Goal: Information Seeking & Learning: Find contact information

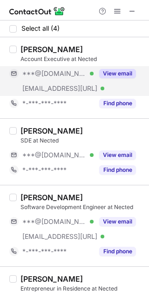
click at [99, 80] on div "View email" at bounding box center [115, 73] width 42 height 15
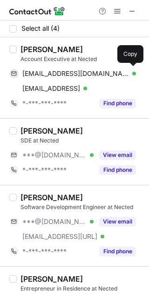
click at [62, 76] on span "tiwarirahul2314@gmail.com" at bounding box center [75, 73] width 107 height 8
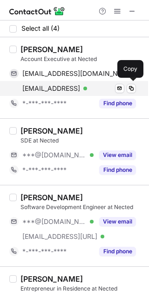
click at [41, 87] on span "rahul.tiwari@nected.ai" at bounding box center [51, 88] width 58 height 8
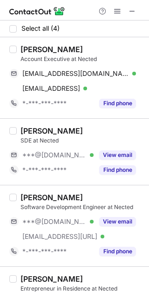
click at [25, 39] on div "Rahul Tiwari Account Executive at Nected tiwarirahul2314@gmail.com Verified Sen…" at bounding box center [74, 77] width 149 height 81
copy div "Rahul"
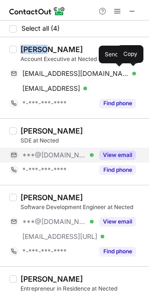
click at [106, 150] on button "View email" at bounding box center [117, 154] width 37 height 9
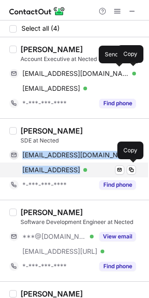
drag, startPoint x: 20, startPoint y: 155, endPoint x: 91, endPoint y: 169, distance: 72.6
click at [91, 169] on div "siddharthupadhyay2503@gmail.com Verified Send email Copy siddharth@nected.ai Ve…" at bounding box center [72, 163] width 127 height 30
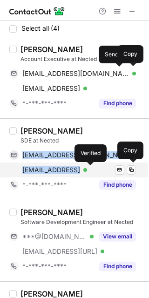
copy div "siddharthupadhyay2503@gmail.com Verified Send email Copy siddharth@nected.ai"
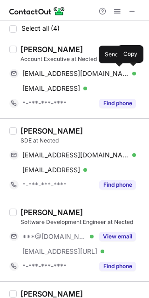
click at [37, 131] on div "Siddharth Upadhyay" at bounding box center [52, 130] width 62 height 9
copy div "Siddharth"
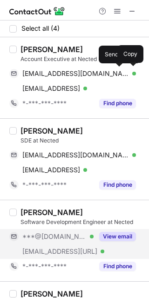
click at [128, 230] on div "View email" at bounding box center [115, 236] width 42 height 15
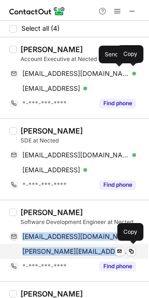
drag, startPoint x: 21, startPoint y: 235, endPoint x: 101, endPoint y: 250, distance: 81.4
click at [101, 250] on div "komalkumarijha91@gmail.com Verified Send email Copy komal.kumari@nected.ai Veri…" at bounding box center [72, 244] width 127 height 30
copy div "komalkumarijha91@gmail.com Verified Send email Copy komal.kumari@nected.ai"
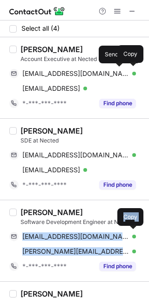
click at [26, 208] on div "Komal Kumari" at bounding box center [52, 212] width 62 height 9
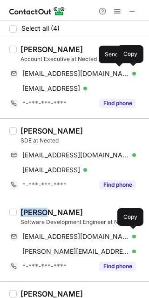
click at [26, 208] on div "Komal Kumari" at bounding box center [52, 212] width 62 height 9
copy div "Komal"
click at [110, 208] on div "Komal Kumari" at bounding box center [82, 212] width 123 height 9
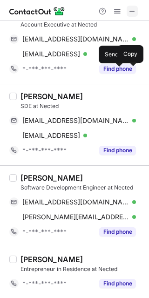
click at [134, 9] on span at bounding box center [132, 10] width 7 height 7
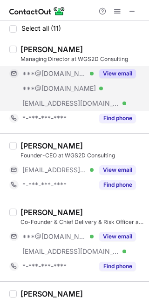
click at [110, 75] on button "View email" at bounding box center [117, 73] width 37 height 9
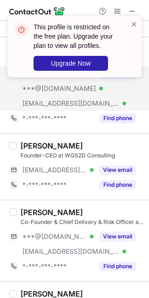
click at [121, 228] on div "[PERSON_NAME] Co-Founder & Chief Delivery & Risk Officer at WGS²D Consulting **…" at bounding box center [80, 241] width 127 height 66
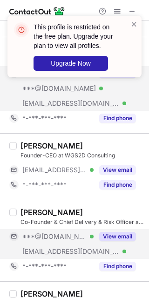
click at [119, 241] on button "View email" at bounding box center [117, 236] width 37 height 9
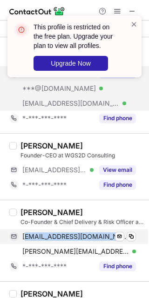
drag, startPoint x: 25, startPoint y: 234, endPoint x: 123, endPoint y: 241, distance: 98.6
click at [123, 241] on div "[EMAIL_ADDRESS][DOMAIN_NAME] Verified Send email Copy" at bounding box center [72, 236] width 127 height 15
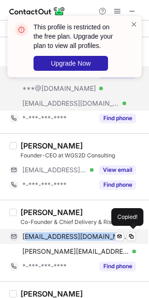
click at [94, 232] on span "[EMAIL_ADDRESS][DOMAIN_NAME]" at bounding box center [75, 236] width 107 height 8
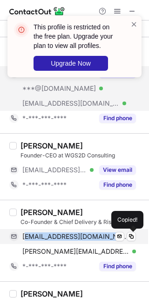
click at [79, 232] on span "[EMAIL_ADDRESS][DOMAIN_NAME]" at bounding box center [75, 236] width 107 height 8
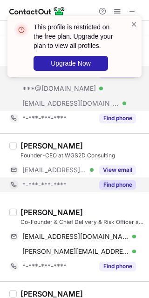
click at [79, 179] on div "*-***-***-****" at bounding box center [51, 185] width 84 height 15
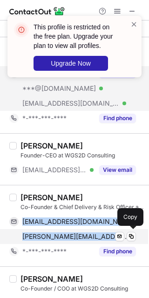
drag, startPoint x: 23, startPoint y: 236, endPoint x: 135, endPoint y: 241, distance: 111.5
click at [135, 241] on div "chuckbreeden@gmail.com Verified Send email Copy charles.a.breeden@accenture.com…" at bounding box center [72, 229] width 127 height 30
copy div "chuckbreeden@gmail.com Verified Send email Copy charles.a.breeden@accenture.com"
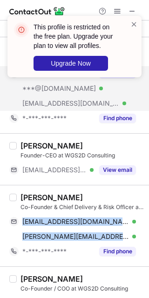
click at [39, 185] on div "Charles Breeden Co-Founder & Chief Delivery & Risk Officer at WGS²D Consulting …" at bounding box center [74, 226] width 149 height 82
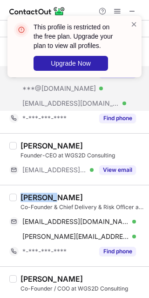
click at [39, 185] on div "Charles Breeden Co-Founder & Chief Delivery & Risk Officer at WGS²D Consulting …" at bounding box center [74, 226] width 149 height 82
copy div "Charles"
click at [112, 190] on div "Charles Breeden Co-Founder & Chief Delivery & Risk Officer at WGS²D Consulting …" at bounding box center [74, 226] width 149 height 82
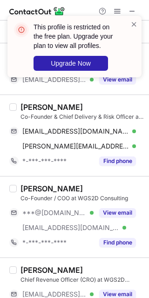
scroll to position [101, 0]
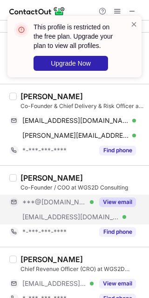
click at [121, 204] on button "View email" at bounding box center [117, 202] width 37 height 9
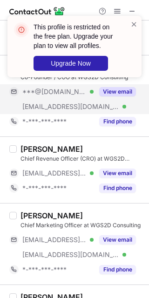
scroll to position [214, 0]
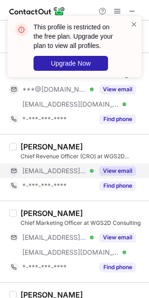
click at [112, 174] on button "View email" at bounding box center [117, 170] width 37 height 9
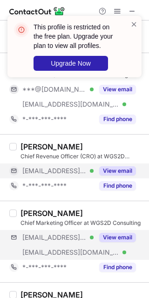
click at [111, 245] on div "***@att.net Verified ***@wgs2d.com Verified View email" at bounding box center [76, 245] width 134 height 30
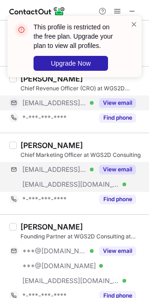
scroll to position [287, 0]
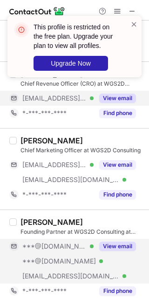
click at [109, 251] on div "View email" at bounding box center [115, 246] width 42 height 15
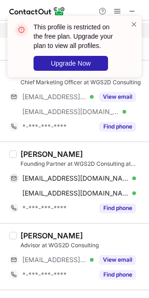
scroll to position [355, 0]
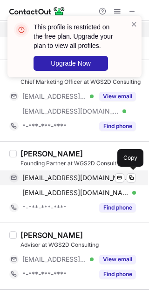
click at [20, 176] on div "paulsternhagen@gmail.com Verified Send email Copy" at bounding box center [72, 178] width 127 height 15
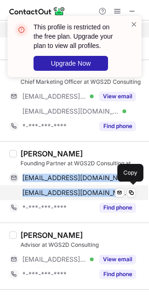
drag, startPoint x: 20, startPoint y: 176, endPoint x: 98, endPoint y: 185, distance: 79.3
click at [98, 185] on div "paulsternhagen@gmail.com Verified Send email Copy pds94107@gmail.com Verified S…" at bounding box center [72, 186] width 127 height 30
copy div "paulsternhagen@gmail.com Verified Send email Copy pds94107@gmail.com Verified"
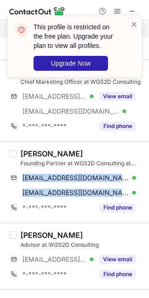
click at [34, 154] on div "Paul Sternhagen" at bounding box center [52, 153] width 62 height 9
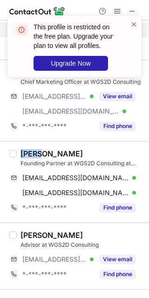
click at [34, 154] on div "Paul Sternhagen" at bounding box center [52, 153] width 62 height 9
copy div "Paul"
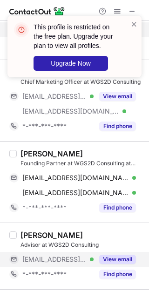
click at [119, 252] on div "View email" at bounding box center [115, 259] width 42 height 15
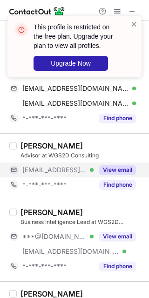
scroll to position [447, 0]
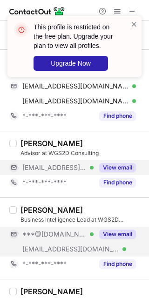
click at [115, 232] on button "View email" at bounding box center [117, 234] width 37 height 9
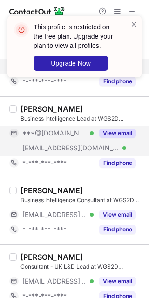
scroll to position [552, 0]
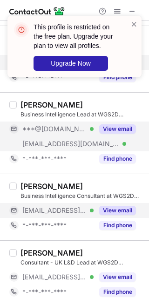
click at [115, 206] on button "View email" at bounding box center [117, 210] width 37 height 9
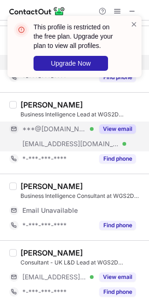
scroll to position [560, 0]
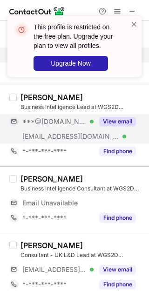
click at [122, 260] on div "Josh Whiteside Consultant - UK L&D Lead at WGS2D Consulting ***@wgs2d.com Verif…" at bounding box center [80, 266] width 127 height 51
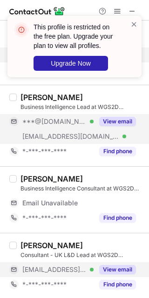
click at [118, 268] on button "View email" at bounding box center [117, 269] width 37 height 9
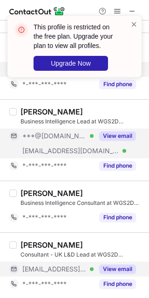
click at [114, 142] on div "View email" at bounding box center [115, 136] width 42 height 15
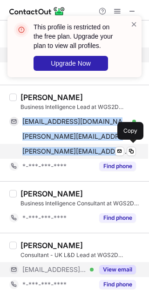
drag, startPoint x: 22, startPoint y: 120, endPoint x: 106, endPoint y: 146, distance: 87.4
click at [106, 146] on div "ruthramya@gmail.com Verified Send email Copy ruth.ramya@tcs.com Verified Send e…" at bounding box center [72, 136] width 127 height 45
copy div "ruthramya@gmail.com Verified Send email Copy ruth.ramya@tcs.com Verified Send e…"
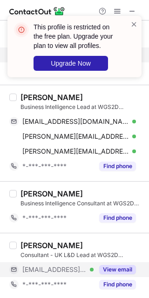
click at [28, 95] on div "Ruth Ramya" at bounding box center [52, 97] width 62 height 9
copy div "Ruth"
click at [111, 251] on div "Consultant - UK L&D Lead at WGS2D Consulting" at bounding box center [82, 255] width 123 height 8
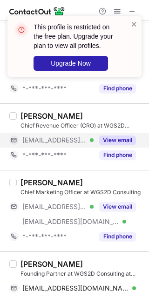
scroll to position [244, 0]
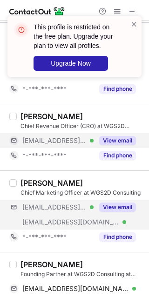
click at [119, 225] on div "***@att.net Verified ***@wgs2d.com Verified View email" at bounding box center [76, 215] width 134 height 30
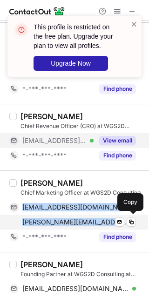
drag, startPoint x: 19, startPoint y: 202, endPoint x: 91, endPoint y: 219, distance: 74.7
click at [91, 219] on div "alessichris@att.net Verified Send email Copy chris@wgs2d.com Verified Send emai…" at bounding box center [72, 215] width 127 height 30
copy div "alessichris@att.net Verified Send email Copy chris@wgs2d.com"
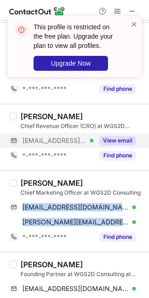
click at [25, 180] on div "Chris Alessi" at bounding box center [52, 182] width 62 height 9
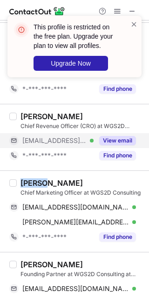
click at [25, 180] on div "Chris Alessi" at bounding box center [52, 182] width 62 height 9
copy div "Chris"
click at [137, 175] on div "Chris Alessi Chief Marketing Officer at WGS2D Consulting alessichris@att.net Ve…" at bounding box center [74, 212] width 149 height 82
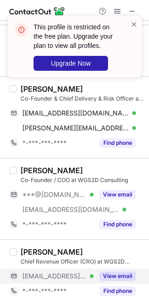
scroll to position [97, 0]
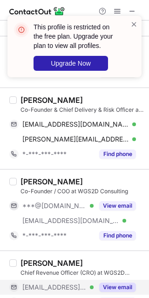
click at [107, 211] on div "View email" at bounding box center [115, 205] width 42 height 15
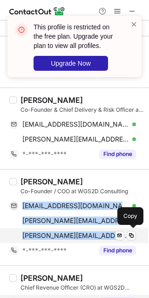
drag, startPoint x: 63, startPoint y: 211, endPoint x: 108, endPoint y: 235, distance: 51.5
click at [108, 235] on div "chrisporsena@gmail.com Verified Send email Copy christina@accenture.com Verifie…" at bounding box center [72, 220] width 127 height 45
copy div "chrisporsena@gmail.com Verified Send email Copy christina@accenture.com Verifie…"
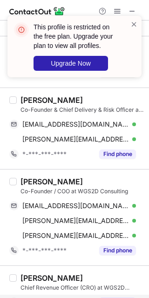
click at [32, 178] on div "Chris Porsena" at bounding box center [52, 181] width 62 height 9
copy div "Chris"
click at [112, 180] on div "Chris Porsena" at bounding box center [82, 181] width 123 height 9
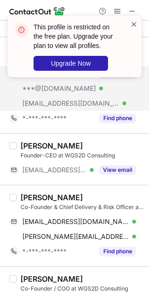
click at [133, 21] on span at bounding box center [133, 24] width 7 height 9
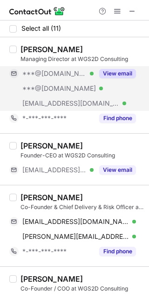
click at [114, 65] on div "This profile is restricted on the free plan. Upgrade your plan to view all prof…" at bounding box center [77, 46] width 86 height 48
click at [115, 68] on div "View email" at bounding box center [115, 73] width 42 height 15
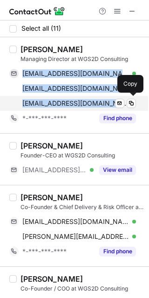
drag, startPoint x: 22, startPoint y: 73, endPoint x: 89, endPoint y: 103, distance: 73.6
click at [89, 103] on div "nikhilnchauhan@gmail.com Verified Send email Copy nikhilchauhan777@yahoo.com Ve…" at bounding box center [72, 88] width 127 height 45
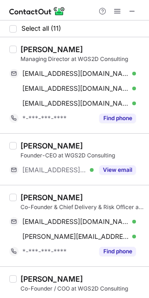
click at [26, 48] on div "Nikhil Chauhan" at bounding box center [52, 49] width 62 height 9
click at [139, 17] on div at bounding box center [74, 10] width 149 height 21
click at [134, 13] on span at bounding box center [132, 10] width 7 height 7
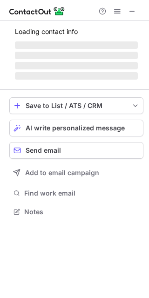
scroll to position [300, 143]
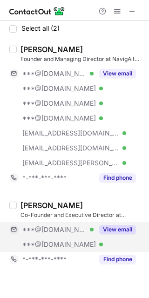
click at [108, 225] on button "View email" at bounding box center [117, 229] width 37 height 9
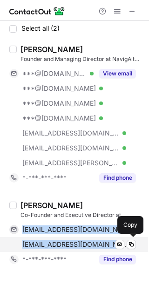
drag, startPoint x: 20, startPoint y: 224, endPoint x: 100, endPoint y: 240, distance: 82.2
click at [100, 240] on div "joinanil@gmail.com Verified Send email Copy mf_joinanil@yahoo.com Verified Send…" at bounding box center [72, 237] width 127 height 30
copy div "joinanil@gmail.com Verified Send email Copy mf_joinanil@yahoo.com"
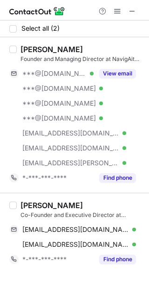
click at [24, 203] on div "Anil Kumar" at bounding box center [52, 205] width 62 height 9
copy div "Anil"
click at [132, 14] on span at bounding box center [132, 10] width 7 height 7
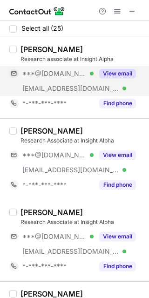
click at [122, 80] on div "View email" at bounding box center [115, 73] width 42 height 15
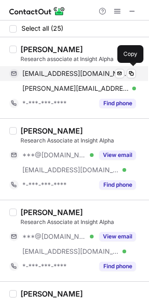
click at [53, 72] on span "eshaanand2001@gmail.com" at bounding box center [75, 73] width 107 height 8
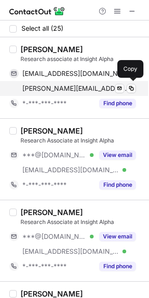
click at [63, 87] on span "esha@insightalpha.com" at bounding box center [75, 88] width 107 height 8
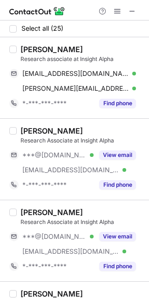
click at [27, 48] on div "Esha Anand" at bounding box center [52, 49] width 62 height 9
copy div "Esha"
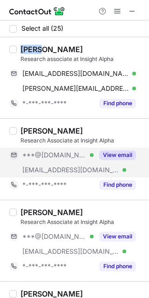
click at [112, 156] on button "View email" at bounding box center [117, 154] width 37 height 9
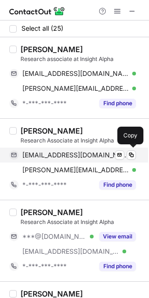
click at [82, 157] on span "kashishbhatia0104@gmail.com" at bounding box center [75, 155] width 107 height 8
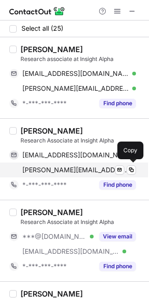
click at [82, 166] on span "kashish@insightalpha.com" at bounding box center [75, 170] width 107 height 8
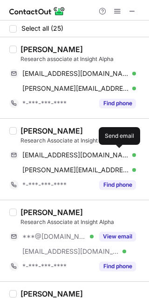
click at [24, 136] on div "Kashish Bhatia Research Associate at Insight Alpha" at bounding box center [82, 135] width 123 height 19
click at [26, 132] on div "Kashish Bhatia" at bounding box center [52, 130] width 62 height 9
copy div "Kashish"
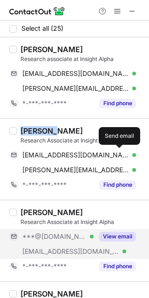
click at [134, 238] on button "View email" at bounding box center [117, 236] width 37 height 9
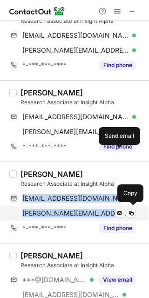
drag, startPoint x: 20, startPoint y: 196, endPoint x: 96, endPoint y: 211, distance: 77.9
click at [96, 211] on div "joeljobby110@gmail.com Verified Send email Copy joel@insightalpha.com Verified …" at bounding box center [72, 206] width 127 height 30
copy div "joeljobby110@gmail.com Verified Send email Copy joel@insightalpha.com"
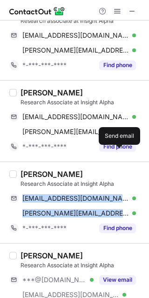
click at [26, 170] on div "Joel Jobby" at bounding box center [52, 174] width 62 height 9
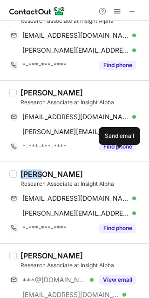
click at [26, 170] on div "Joel Jobby" at bounding box center [52, 174] width 62 height 9
copy div "Joel"
click at [105, 247] on div "Aditi Joshi Research Associate at Insight Alpha ***@gmail.com Verified ***@insi…" at bounding box center [74, 284] width 149 height 82
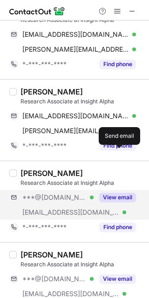
scroll to position [125, 0]
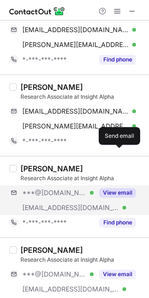
click at [117, 204] on div "***@gmail.com Verified ***@insightalpha.com Verified View email" at bounding box center [76, 200] width 134 height 30
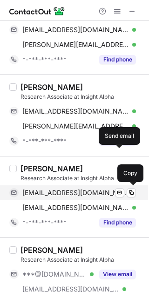
click at [50, 190] on span "joshiaditi0504@gmail.com" at bounding box center [75, 193] width 107 height 8
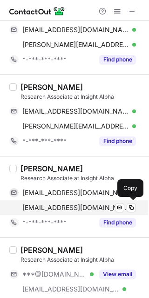
click at [66, 207] on span "aditi@insightalpha.com" at bounding box center [75, 208] width 107 height 8
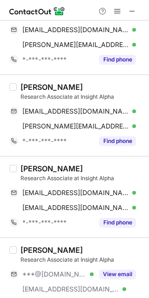
click at [23, 169] on div "Aditi Joshi" at bounding box center [52, 168] width 62 height 9
copy div "Aditi"
click at [130, 244] on div "Aashiya Abrol Research Associate at Insight Alpha ***@gmail.com Verified ***@in…" at bounding box center [74, 279] width 149 height 82
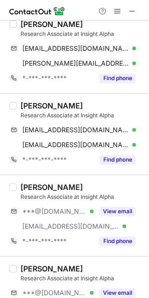
scroll to position [191, 0]
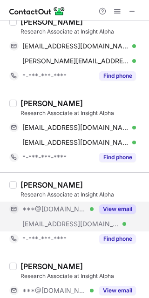
click at [121, 211] on button "View email" at bounding box center [117, 209] width 37 height 9
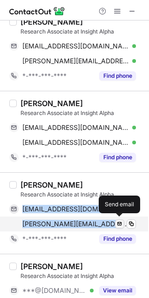
drag, startPoint x: 22, startPoint y: 212, endPoint x: 124, endPoint y: 221, distance: 102.4
click at [124, 221] on div "abrolaashiya@gmail.com Verified Send email Copy aashiya@insightalpha.com Verifi…" at bounding box center [72, 217] width 127 height 30
copy div "abrolaashiya@gmail.com Verified Send email Copy aashiya@insightalpha.com Verifi…"
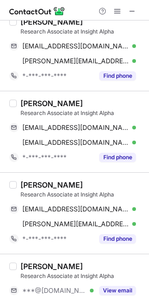
click at [35, 177] on div "Aashiya Abrol Research Associate at Insight Alpha abrolaashiya@gmail.com Verifi…" at bounding box center [74, 213] width 149 height 82
copy div "Aashiya"
click at [100, 269] on div "Anushka Trivedi" at bounding box center [82, 266] width 123 height 9
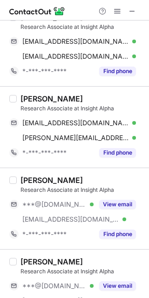
scroll to position [278, 0]
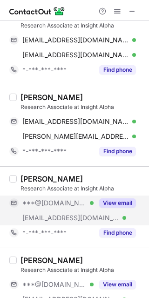
click at [115, 196] on div "View email" at bounding box center [115, 203] width 42 height 15
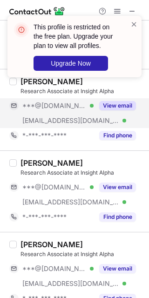
scroll to position [378, 0]
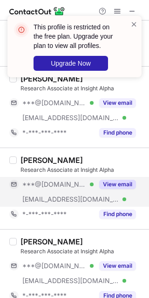
click at [122, 185] on button "View email" at bounding box center [117, 184] width 37 height 9
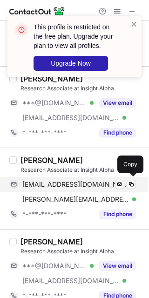
click at [79, 185] on span "sarajaitley97@gmail.com" at bounding box center [75, 184] width 107 height 8
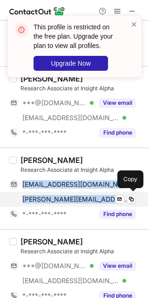
drag, startPoint x: 22, startPoint y: 181, endPoint x: 104, endPoint y: 193, distance: 82.9
click at [104, 193] on div "sarajaitley97@gmail.com Verified Send email Copy sarah@insightalpha.com Verifie…" at bounding box center [72, 192] width 127 height 30
copy div "sarajaitley97@gmail.com Verified Send email Copy sarah@insightalpha.com"
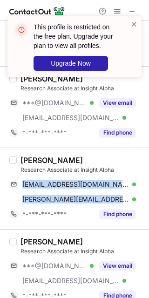
click at [24, 159] on div "Sarah Jaitley" at bounding box center [52, 160] width 62 height 9
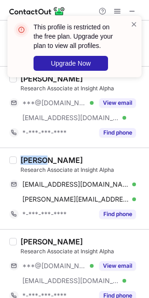
click at [24, 159] on div "Sarah Jaitley" at bounding box center [52, 160] width 62 height 9
copy div "Sarah"
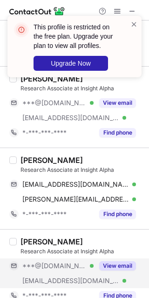
click at [72, 262] on div "***@gmail.com Verified" at bounding box center [57, 266] width 71 height 8
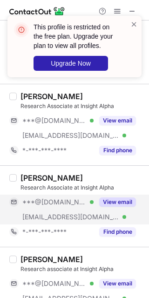
scroll to position [524, 0]
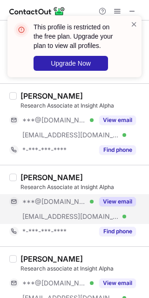
click at [116, 206] on div "View email" at bounding box center [115, 201] width 42 height 15
click at [100, 210] on div "***@gmail.com Verified ***@insightalpha.com Verified View email" at bounding box center [76, 209] width 134 height 30
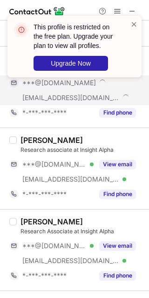
scroll to position [646, 0]
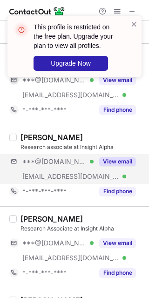
click at [113, 172] on div "***@gmail.com Verified ***@insightalpha.com Verified View email" at bounding box center [76, 169] width 134 height 30
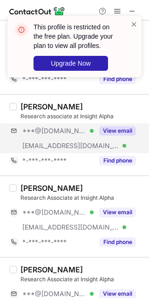
scroll to position [677, 0]
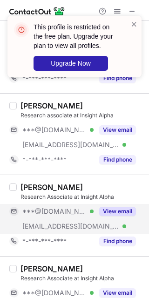
click at [112, 205] on div "View email" at bounding box center [115, 211] width 42 height 15
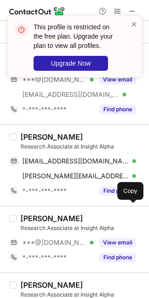
scroll to position [729, 0]
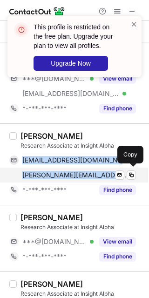
drag, startPoint x: 19, startPoint y: 159, endPoint x: 112, endPoint y: 173, distance: 94.2
click at [112, 173] on div "jasneetkohli25@gmail.com Verified Send email Copy jasneet@insightalpha.com Veri…" at bounding box center [72, 168] width 127 height 30
copy div "jasneetkohli25@gmail.com Verified Send email Copy jasneet@insightalpha.com"
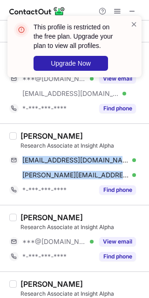
click at [39, 136] on div "Jasneet Kohli" at bounding box center [52, 135] width 62 height 9
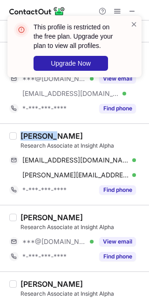
click at [39, 136] on div "Jasneet Kohli" at bounding box center [52, 135] width 62 height 9
click at [90, 229] on div "Research Associate at Insight Alpha" at bounding box center [82, 227] width 123 height 8
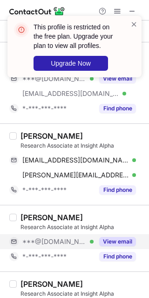
click at [96, 234] on div "View email" at bounding box center [115, 241] width 42 height 15
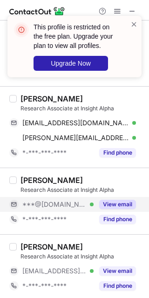
scroll to position [767, 0]
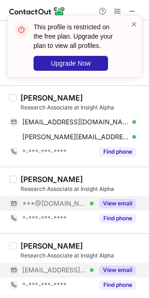
click at [109, 270] on button "View email" at bounding box center [117, 270] width 37 height 9
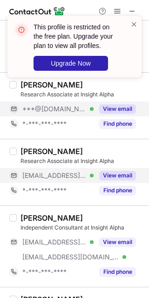
scroll to position [865, 0]
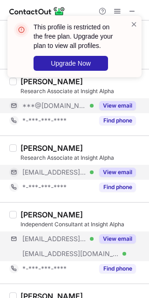
click at [112, 254] on div "***@rediffmail.com Verified ***@insightalpha.com Verified View email" at bounding box center [76, 247] width 134 height 30
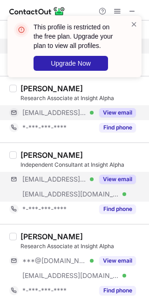
scroll to position [925, 0]
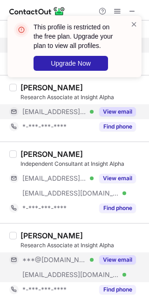
click at [107, 260] on button "View email" at bounding box center [117, 259] width 37 height 9
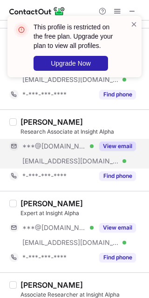
scroll to position [1040, 0]
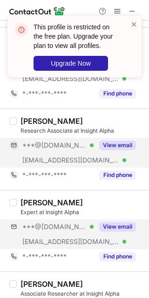
click at [117, 237] on div "***@hotmail.com Verified ***@insightalpha.com Verified View email" at bounding box center [76, 234] width 134 height 30
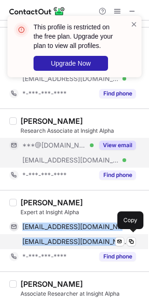
drag, startPoint x: 22, startPoint y: 221, endPoint x: 110, endPoint y: 237, distance: 89.6
click at [110, 237] on div "vikram.mitra@hotmail.com Verified Send email Copy vikramm@insightalpha.com Veri…" at bounding box center [72, 234] width 127 height 30
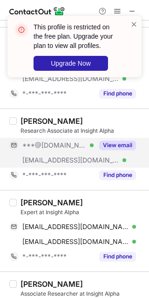
click at [26, 208] on div "Expert at Insight Alpha" at bounding box center [82, 212] width 123 height 8
click at [36, 201] on div "Vikramm Mitra" at bounding box center [52, 202] width 62 height 9
click at [101, 217] on div "Vikramm Mitra Expert at Insight Alpha vikram.mitra@hotmail.com Verified Send em…" at bounding box center [80, 231] width 127 height 66
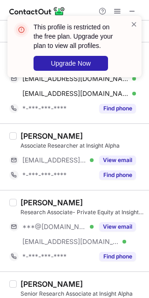
scroll to position [1193, 0]
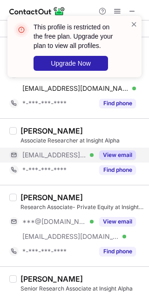
click at [109, 158] on div "View email" at bounding box center [115, 155] width 42 height 15
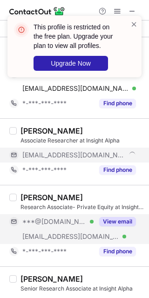
click at [126, 221] on button "View email" at bounding box center [117, 221] width 37 height 9
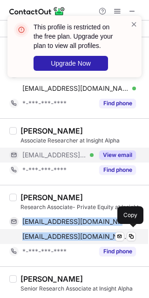
drag, startPoint x: 21, startPoint y: 213, endPoint x: 124, endPoint y: 233, distance: 105.4
click at [124, 233] on div "nainasharma52002@gmail.com Verified Send email Copy naina@insightalpha.com Veri…" at bounding box center [72, 229] width 127 height 30
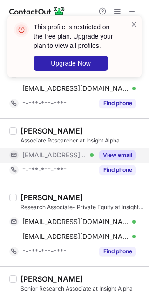
click at [42, 185] on div "Naina Sharma Research Associate- Private Equity at Insight Alpha nainasharma520…" at bounding box center [74, 226] width 149 height 82
click at [27, 195] on div "Naina Sharma" at bounding box center [52, 197] width 62 height 9
click at [121, 193] on div "Naina Sharma" at bounding box center [82, 197] width 123 height 9
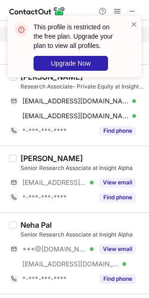
scroll to position [1314, 0]
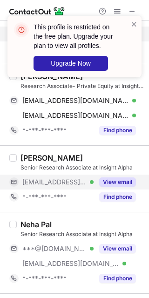
click at [116, 180] on button "View email" at bounding box center [117, 182] width 37 height 9
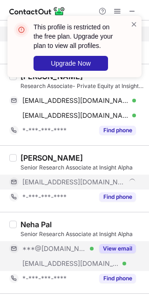
click at [115, 247] on button "View email" at bounding box center [117, 248] width 37 height 9
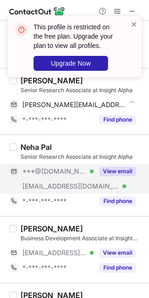
scroll to position [1394, 0]
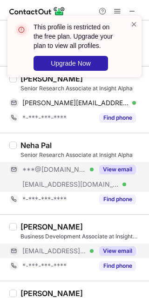
click at [108, 253] on button "View email" at bounding box center [117, 250] width 37 height 9
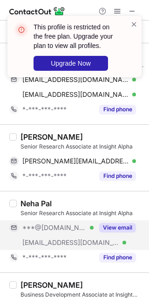
scroll to position [1333, 0]
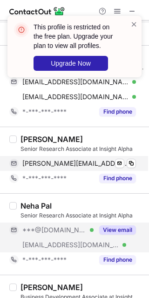
click at [80, 159] on span "shalini@insightalpha.com" at bounding box center [75, 163] width 107 height 8
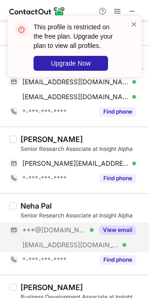
click at [37, 141] on div "Shalini Chatterjee" at bounding box center [52, 139] width 62 height 9
click at [76, 218] on div "Neha Pal Senior Research Associate at Insight Alpha ***@gmail.com Verified ***@…" at bounding box center [80, 234] width 127 height 66
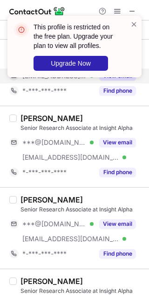
scroll to position [1580, 0]
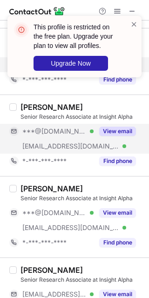
click at [101, 134] on div "View email" at bounding box center [115, 131] width 42 height 15
click at [109, 199] on div "Senior Research Associate at Insight Alpha" at bounding box center [82, 198] width 123 height 8
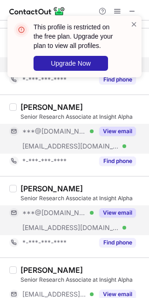
click at [107, 212] on button "View email" at bounding box center [117, 212] width 37 height 9
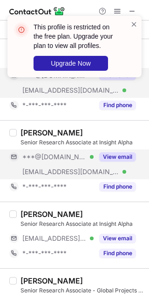
scroll to position [1647, 0]
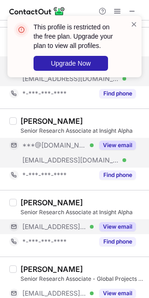
click at [112, 222] on button "View email" at bounding box center [117, 226] width 37 height 9
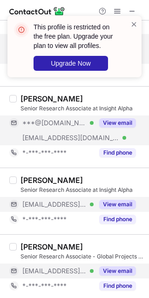
click at [116, 271] on button "View email" at bounding box center [117, 271] width 37 height 9
click at [122, 127] on div "View email" at bounding box center [115, 123] width 42 height 15
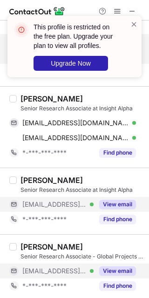
click at [34, 96] on div "Naman Kumar" at bounding box center [52, 98] width 62 height 9
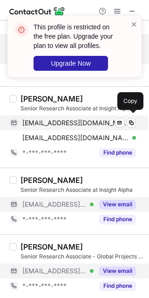
click at [52, 119] on span "namanvishwakarma42@gmail.com" at bounding box center [75, 123] width 107 height 8
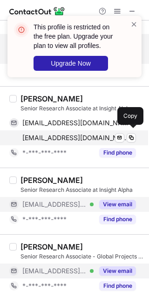
click at [56, 134] on span "naman@insightalpha.com" at bounding box center [75, 138] width 107 height 8
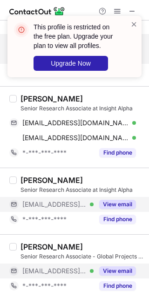
click at [96, 179] on div "Ashmita Kaur" at bounding box center [82, 180] width 123 height 9
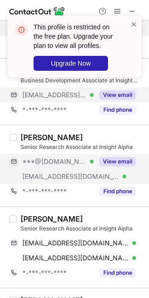
scroll to position [1536, 0]
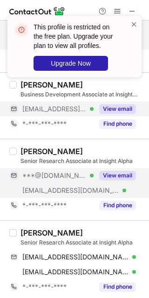
click at [96, 179] on div "View email" at bounding box center [115, 175] width 42 height 15
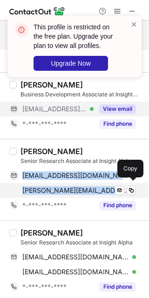
drag, startPoint x: 17, startPoint y: 172, endPoint x: 102, endPoint y: 188, distance: 85.8
click at [102, 188] on div "manrajsinghnarang@gmail.com Verified Send email Copy manraj@insightalpha.com Ve…" at bounding box center [72, 183] width 127 height 30
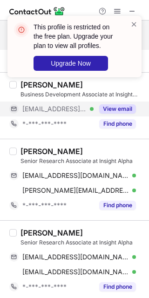
click at [27, 143] on div "Manraj Singh Narang Senior Research Associate at Insight Alpha manrajsinghnaran…" at bounding box center [74, 180] width 149 height 82
click at [120, 149] on div "Manraj Singh Narang" at bounding box center [82, 151] width 123 height 9
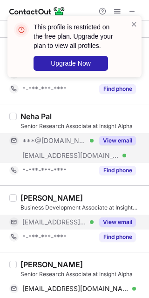
scroll to position [1407, 0]
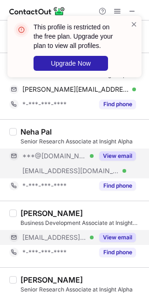
click at [120, 153] on button "View email" at bounding box center [117, 155] width 37 height 9
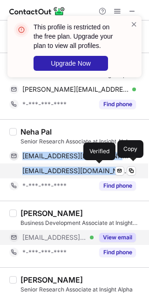
drag, startPoint x: 21, startPoint y: 153, endPoint x: 100, endPoint y: 167, distance: 80.4
click at [100, 167] on div "palneha2001@gmail.com Verified Send email Copy neha@insightalpha.com Verified S…" at bounding box center [72, 164] width 127 height 30
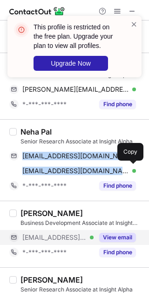
click at [35, 119] on div "Neha Pal Senior Research Associate at Insight Alpha palneha2001@gmail.com Verif…" at bounding box center [74, 160] width 149 height 82
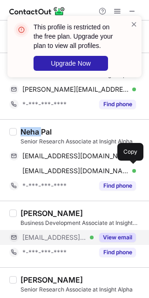
click at [35, 119] on div "Neha Pal Senior Research Associate at Insight Alpha palneha2001@gmail.com Verif…" at bounding box center [74, 160] width 149 height 82
click at [105, 131] on div "Neha Pal" at bounding box center [82, 131] width 123 height 9
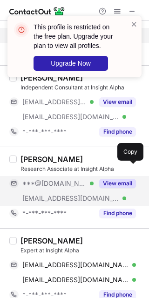
scroll to position [997, 0]
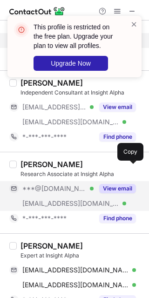
click at [107, 193] on div "View email" at bounding box center [115, 188] width 42 height 15
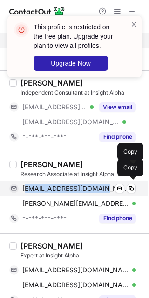
drag, startPoint x: 24, startPoint y: 185, endPoint x: 96, endPoint y: 194, distance: 72.2
click at [96, 194] on div "tapariasuhani@gmail.com Verified Send email Copy" at bounding box center [72, 188] width 127 height 15
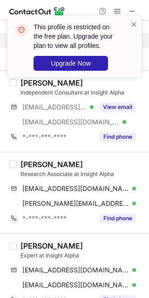
click at [67, 160] on div "Suhani Taparia" at bounding box center [52, 164] width 62 height 9
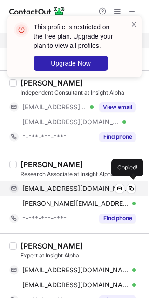
click at [61, 185] on span "tapariasuhani@gmail.com" at bounding box center [75, 189] width 107 height 8
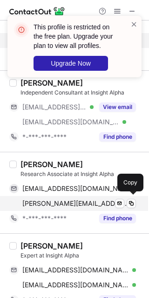
click at [68, 200] on span "suhani@insightalpha.com" at bounding box center [75, 203] width 107 height 8
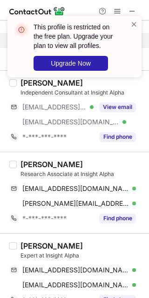
click at [33, 163] on div "Suhani Taparia" at bounding box center [52, 164] width 62 height 9
click at [115, 160] on div "Suhani Taparia" at bounding box center [82, 164] width 123 height 9
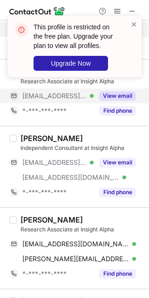
scroll to position [941, 0]
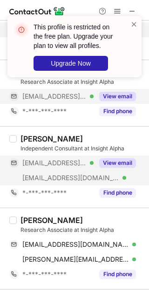
click at [115, 163] on button "View email" at bounding box center [117, 162] width 37 height 9
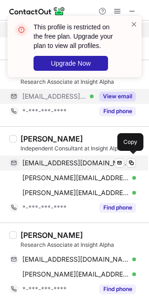
click at [55, 157] on div "pavankaushik@rediffmail.com Verified Send email Copy" at bounding box center [72, 163] width 127 height 15
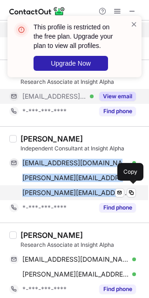
drag, startPoint x: 23, startPoint y: 162, endPoint x: 104, endPoint y: 191, distance: 85.9
click at [104, 191] on div "pavankaushik@rediffmail.com Verified Send email Copy pavan.kaushik@vedanta.co.i…" at bounding box center [72, 178] width 127 height 45
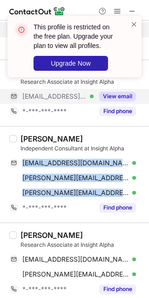
click at [33, 136] on div "Pavan Kaushik" at bounding box center [52, 138] width 62 height 9
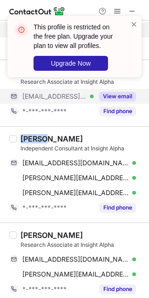
click at [33, 136] on div "Pavan Kaushik" at bounding box center [52, 138] width 62 height 9
click at [112, 146] on div "Independent Consultant at Insight Alpha" at bounding box center [82, 148] width 123 height 8
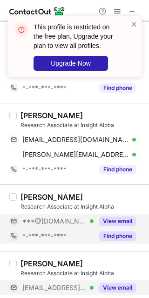
scroll to position [747, 0]
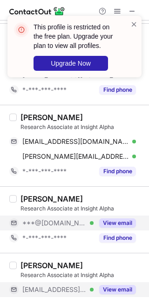
click at [116, 222] on button "View email" at bounding box center [117, 223] width 37 height 9
click at [112, 222] on button "View email" at bounding box center [117, 223] width 37 height 9
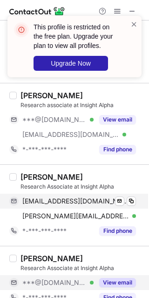
scroll to position [730, 0]
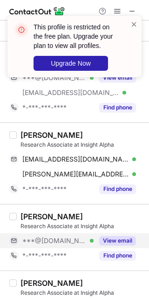
click at [112, 233] on div "View email" at bounding box center [115, 240] width 42 height 15
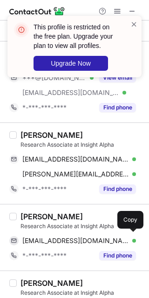
click at [65, 239] on span "kohliaryan2@gmail.com" at bounding box center [75, 241] width 107 height 8
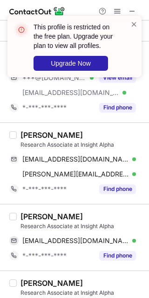
click at [29, 208] on div "Aryan Kohli Research Associate at Insight Alpha kohliaryan2@gmail.com Verified …" at bounding box center [74, 237] width 149 height 67
click at [107, 130] on div "Jasneet Kohli" at bounding box center [82, 134] width 123 height 9
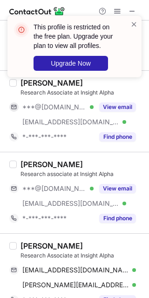
scroll to position [603, 0]
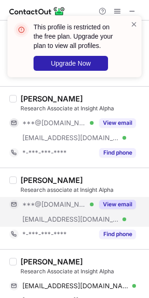
click at [111, 197] on div "View email" at bounding box center [115, 204] width 42 height 15
click at [114, 218] on div "***@gmail.com Verified ***@insightalpha.com Verified View email" at bounding box center [76, 212] width 134 height 30
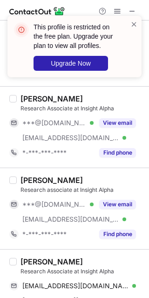
click at [94, 210] on div "View email" at bounding box center [115, 204] width 42 height 15
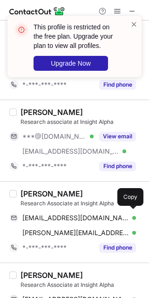
scroll to position [670, 0]
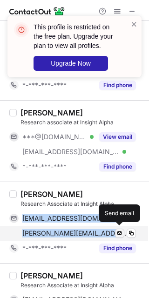
drag, startPoint x: 20, startPoint y: 211, endPoint x: 120, endPoint y: 231, distance: 102.2
click at [120, 231] on div "jasneetkohli25@gmail.com Verified Send email Copy jasneet@insightalpha.com Veri…" at bounding box center [72, 226] width 127 height 30
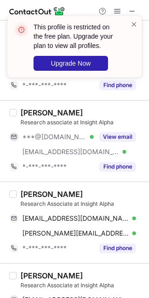
click at [25, 200] on div "Research Associate at Insight Alpha" at bounding box center [82, 204] width 123 height 8
click at [32, 187] on div "Jasneet Kohli Research Associate at Insight Alpha jasneetkohli25@gmail.com Veri…" at bounding box center [74, 223] width 149 height 82
click at [105, 142] on div "View email" at bounding box center [115, 137] width 42 height 15
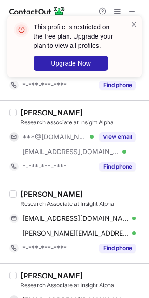
scroll to position [643, 0]
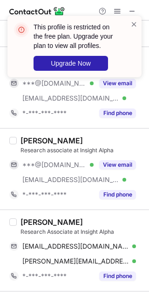
click at [89, 165] on div "***@gmail.com Verified" at bounding box center [57, 165] width 71 height 8
click at [112, 167] on button "View email" at bounding box center [117, 164] width 37 height 9
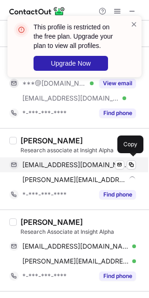
click at [75, 165] on span "mihirpruthee@gmail.com" at bounding box center [75, 165] width 107 height 8
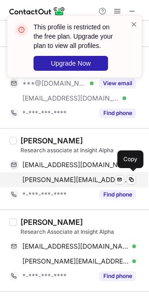
click at [67, 180] on span "mihir@insightalpha.com" at bounding box center [75, 180] width 107 height 8
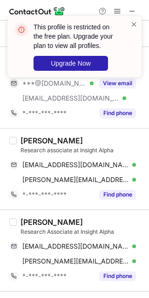
click at [30, 144] on div "Mihir Pruthee" at bounding box center [52, 140] width 62 height 9
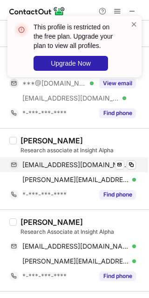
click at [126, 161] on div "mihirpruthee@gmail.com Verified" at bounding box center [79, 165] width 114 height 8
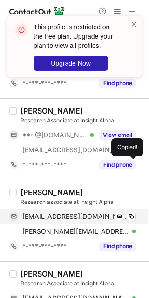
scroll to position [588, 0]
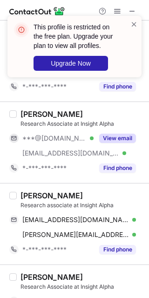
click at [119, 134] on button "View email" at bounding box center [117, 138] width 37 height 9
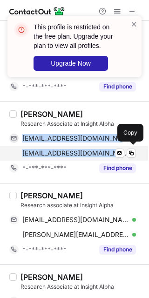
drag, startPoint x: 16, startPoint y: 137, endPoint x: 121, endPoint y: 146, distance: 105.3
click at [121, 146] on div "anjalisundriyal344@gmail.com Verified Send email Copy anjali@insightalpha.com V…" at bounding box center [72, 146] width 127 height 30
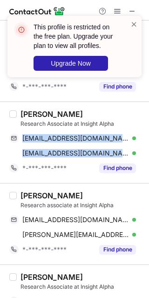
click at [31, 116] on div "Anjali Sundriyal" at bounding box center [52, 113] width 62 height 9
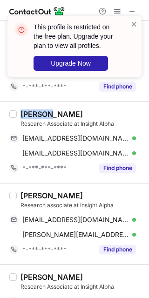
click at [31, 116] on div "Anjali Sundriyal" at bounding box center [52, 113] width 62 height 9
click at [125, 120] on div "Research Associate at Insight Alpha" at bounding box center [82, 124] width 123 height 8
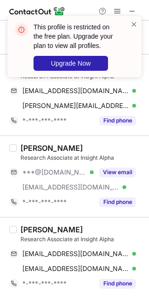
scroll to position [449, 0]
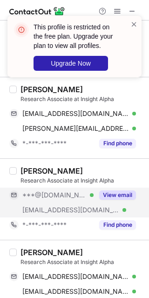
click at [117, 199] on div "View email" at bounding box center [115, 195] width 42 height 15
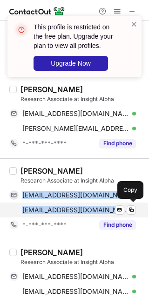
drag, startPoint x: 21, startPoint y: 196, endPoint x: 121, endPoint y: 215, distance: 102.0
click at [121, 215] on div "diya2000vasishta@gmail.com Verified Send email Copy diya@insightalpha.com Verif…" at bounding box center [72, 203] width 127 height 30
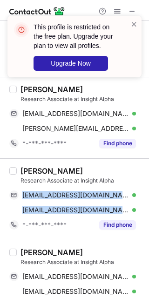
click at [26, 166] on div "Diya Vasishta" at bounding box center [52, 170] width 62 height 9
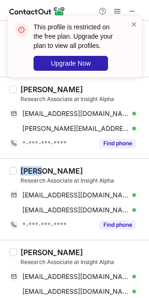
click at [26, 166] on div "Diya Vasishta" at bounding box center [52, 170] width 62 height 9
click at [103, 159] on div "Diya Vasishta Research Associate at Insight Alpha diya2000vasishta@gmail.com Ve…" at bounding box center [74, 199] width 149 height 82
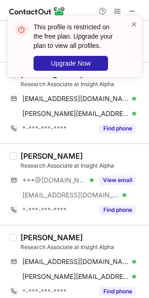
scroll to position [300, 0]
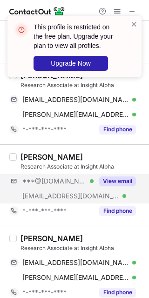
click at [111, 193] on div "***@gmail.com Verified ***@insightalpha.com Verified View email" at bounding box center [76, 189] width 134 height 30
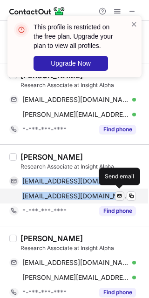
drag, startPoint x: 17, startPoint y: 180, endPoint x: 116, endPoint y: 192, distance: 99.6
click at [116, 192] on div "anushkatrivedi4@gmail.com Verified Send email Copy anushka@insightalpha.com Ver…" at bounding box center [72, 189] width 127 height 30
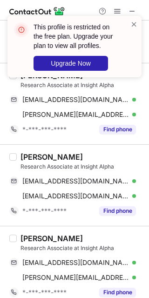
click at [28, 160] on div "Anushka Trivedi" at bounding box center [52, 156] width 62 height 9
click at [132, 27] on span at bounding box center [133, 24] width 7 height 9
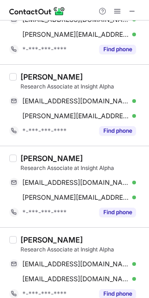
scroll to position [0, 0]
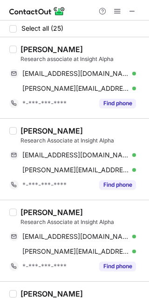
click at [140, 11] on div "Help & Support" at bounding box center [74, 10] width 149 height 21
click at [130, 9] on span at bounding box center [132, 10] width 7 height 7
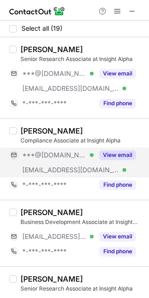
click at [115, 159] on button "View email" at bounding box center [117, 154] width 37 height 9
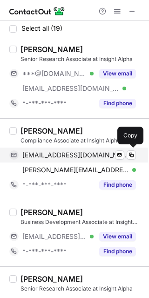
click at [25, 153] on span "anushamalhotra77@gmail.com" at bounding box center [75, 155] width 107 height 8
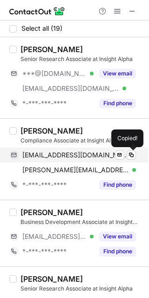
click at [44, 152] on span "anushamalhotra77@gmail.com" at bounding box center [75, 155] width 107 height 8
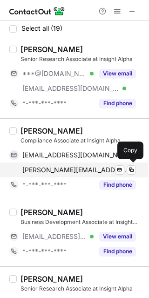
click at [65, 168] on span "anusha@insightalpha.com" at bounding box center [75, 170] width 107 height 8
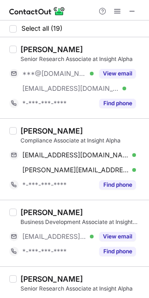
click at [35, 124] on div "Anusha Malhotra Compliance Associate at Insight Alpha anushamalhotra77@gmail.co…" at bounding box center [74, 159] width 149 height 82
copy div "Anusha"
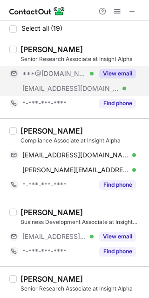
click at [125, 79] on div "View email" at bounding box center [115, 73] width 42 height 15
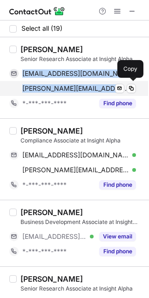
drag, startPoint x: 53, startPoint y: 78, endPoint x: 100, endPoint y: 85, distance: 48.0
click at [100, 85] on div "aroranishita80@gmail.com Verified Send email Copy nishita@insightalpha.com Veri…" at bounding box center [72, 81] width 127 height 30
copy div "aroranishita80@gmail.com Verified Send email Copy nishita@insightalpha.com"
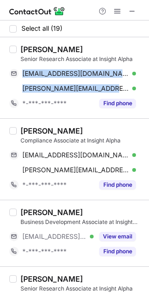
click at [35, 52] on div "Nishita Arora" at bounding box center [52, 49] width 62 height 9
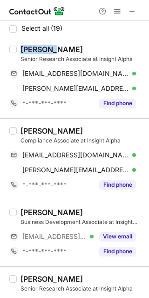
click at [35, 52] on div "Nishita Arora" at bounding box center [52, 49] width 62 height 9
copy div "Nishita"
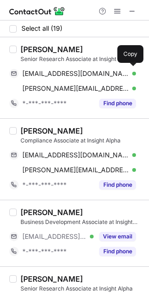
click at [111, 214] on div "Harshita Singh" at bounding box center [82, 212] width 123 height 9
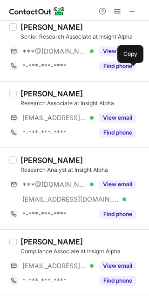
scroll to position [253, 0]
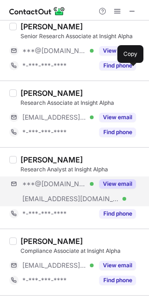
click at [115, 191] on div "***@gmail.com Verified ***@insightalpha.com Verified View email" at bounding box center [76, 192] width 134 height 30
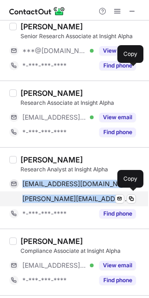
drag, startPoint x: 47, startPoint y: 183, endPoint x: 109, endPoint y: 194, distance: 62.6
click at [109, 194] on div "harjaschugh121@gmail.com Verified Send email Copy harjas@insightalpha.com Verif…" at bounding box center [72, 192] width 127 height 30
copy div "harjaschugh121@gmail.com Verified Send email Copy harjas@insightalpha.com"
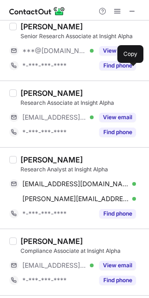
click at [26, 163] on div "Harjas Singh" at bounding box center [52, 159] width 62 height 9
copy div "Harjas"
click at [122, 151] on div "Harjas Singh Research Analyst at Insight Alpha harjaschugh121@gmail.com Verifie…" at bounding box center [74, 188] width 149 height 82
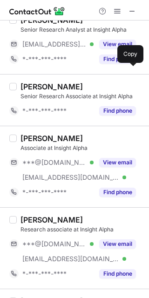
scroll to position [542, 0]
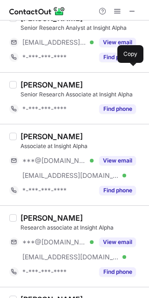
click at [108, 151] on div "Ayonija Rai Associate at Insight Alpha ***@gmail.com Verified ***@insightalpha.…" at bounding box center [80, 165] width 127 height 66
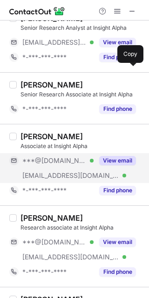
click at [115, 164] on button "View email" at bounding box center [117, 160] width 37 height 9
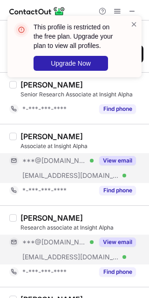
click at [116, 238] on button "View email" at bounding box center [117, 242] width 37 height 9
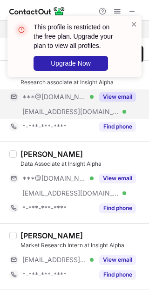
scroll to position [692, 0]
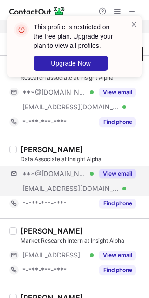
click at [108, 183] on div "***@gmail.com Verified ***@insightalpha.com Verified View email" at bounding box center [76, 181] width 134 height 30
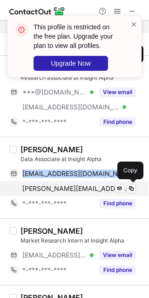
drag, startPoint x: 20, startPoint y: 171, endPoint x: 141, endPoint y: 186, distance: 122.1
click at [136, 186] on div "harshbhardwaj98990@gmail.com Verified Send email Copy harshvardhan@insightalpha…" at bounding box center [72, 181] width 127 height 30
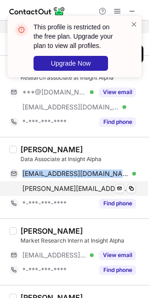
copy div "harshbhardwaj98990@gmail.com Verified Send email Copy"
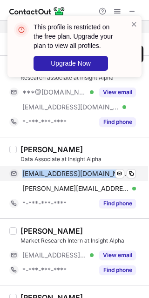
click at [99, 173] on span "harshbhardwaj98990@gmail.com" at bounding box center [75, 174] width 107 height 8
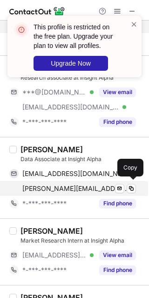
click at [92, 185] on span "harshvardhan@insightalpha.com" at bounding box center [75, 189] width 107 height 8
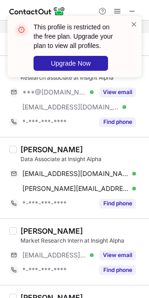
click at [44, 152] on div "Harshvardhan Bhardwaj Data Associate at Insight Alpha" at bounding box center [82, 154] width 123 height 19
click at [21, 141] on div "Harshvardhan Bhardwaj Data Associate at Insight Alpha harshbhardwaj98990@gmail.…" at bounding box center [74, 178] width 149 height 82
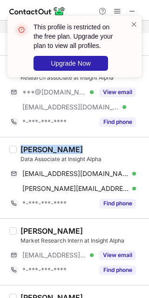
click at [21, 141] on div "Harshvardhan Bhardwaj Data Associate at Insight Alpha harshbhardwaj98990@gmail.…" at bounding box center [74, 178] width 149 height 82
copy div "Harshvardhan"
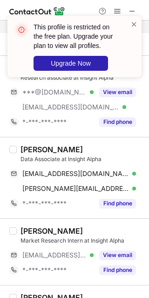
click at [82, 226] on div "Ayush Shukla" at bounding box center [82, 230] width 123 height 9
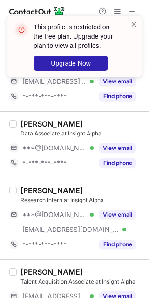
scroll to position [874, 0]
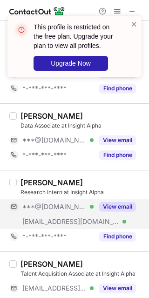
click at [117, 199] on div "View email" at bounding box center [115, 206] width 42 height 15
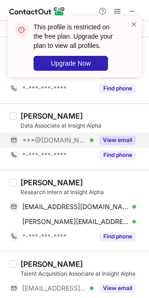
click at [130, 133] on div "View email" at bounding box center [115, 140] width 42 height 15
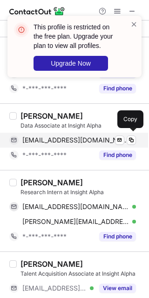
click at [37, 133] on div "rushalimittal2001@gmail.com Verified Send email Copy" at bounding box center [72, 140] width 127 height 15
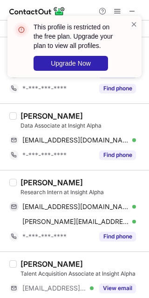
click at [33, 111] on div "Rushali Mittal" at bounding box center [52, 115] width 62 height 9
copy div "Rushali"
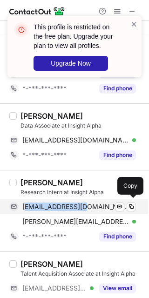
drag, startPoint x: 24, startPoint y: 205, endPoint x: 89, endPoint y: 205, distance: 64.8
click at [89, 205] on span "poorvigupta3603@gmail.com" at bounding box center [75, 207] width 107 height 8
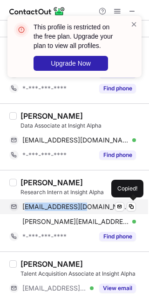
click at [89, 205] on span "poorvigupta3603@gmail.com" at bounding box center [75, 207] width 107 height 8
click at [82, 204] on span "poorvigupta3603@gmail.com" at bounding box center [75, 207] width 107 height 8
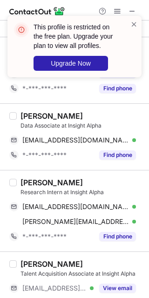
click at [98, 185] on div "Poorvi Gupta Research Intern at Insight Alpha" at bounding box center [82, 187] width 123 height 19
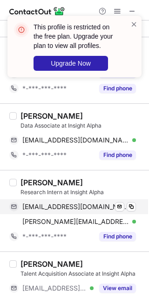
click at [96, 209] on span "poorvigupta3603@gmail.com" at bounding box center [75, 207] width 107 height 8
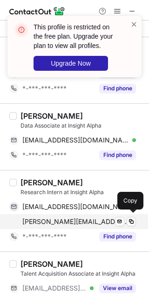
click at [73, 214] on div "poorvi@insightalpha.com Verified Send email Copy" at bounding box center [72, 221] width 127 height 15
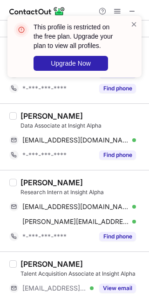
click at [23, 178] on div "Poorvi Gupta" at bounding box center [52, 182] width 62 height 9
copy div "Poorvi"
click at [113, 260] on div "Prachi Deo" at bounding box center [82, 264] width 123 height 9
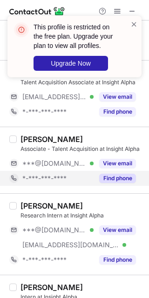
scroll to position [1067, 0]
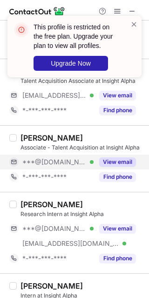
click at [107, 158] on button "View email" at bounding box center [117, 161] width 37 height 9
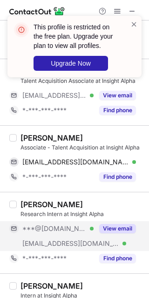
click at [114, 227] on button "View email" at bounding box center [117, 228] width 37 height 9
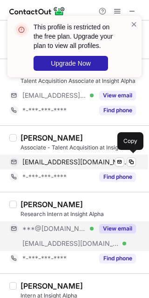
click at [64, 158] on span "vijayasinghk6@gmail.com" at bounding box center [75, 162] width 107 height 8
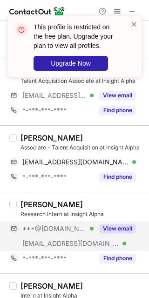
click at [26, 139] on div "Vijaya Singh Kushwaha" at bounding box center [52, 137] width 62 height 9
copy div "Vijaya"
click at [116, 230] on button "View email" at bounding box center [117, 228] width 37 height 9
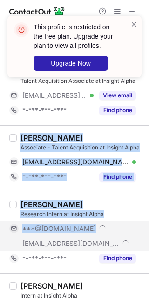
click at [116, 230] on div "***@gmail.com" at bounding box center [79, 229] width 114 height 8
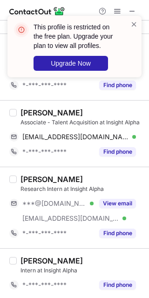
click at [118, 257] on div "Ishaan Batura" at bounding box center [82, 260] width 123 height 9
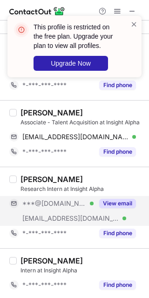
click at [119, 208] on div "View email" at bounding box center [115, 203] width 42 height 15
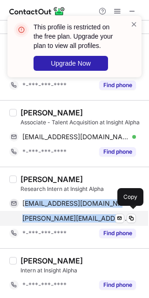
drag, startPoint x: 23, startPoint y: 199, endPoint x: 107, endPoint y: 212, distance: 84.3
click at [107, 212] on div "tanaybhatia2003@gmail.com Verified Send email Copy tanay@insightalpha.com Verif…" at bounding box center [72, 211] width 127 height 30
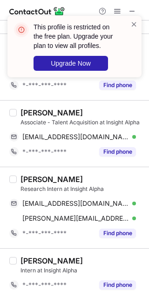
click at [77, 170] on div "Tanay Bhatia Research Intern at Insight Alpha tanaybhatia2003@gmail.com Verifie…" at bounding box center [74, 208] width 149 height 82
click at [56, 189] on div "Research Intern at Insight Alpha" at bounding box center [82, 189] width 123 height 8
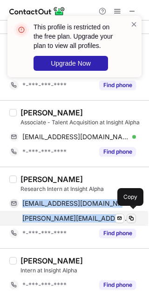
drag, startPoint x: 15, startPoint y: 202, endPoint x: 127, endPoint y: 213, distance: 111.9
click at [127, 213] on div "tanaybhatia2003@gmail.com Verified Send email Copy tanay@insightalpha.com Verif…" at bounding box center [72, 211] width 127 height 30
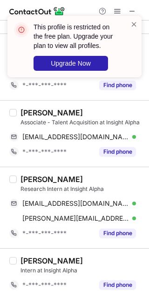
click at [29, 171] on div "Tanay Bhatia Research Intern at Insight Alpha tanaybhatia2003@gmail.com Verifie…" at bounding box center [74, 208] width 149 height 82
click at [110, 175] on div "Tanay Bhatia" at bounding box center [82, 179] width 123 height 9
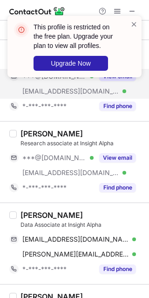
scroll to position [626, 0]
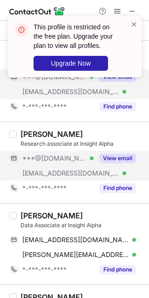
click at [118, 152] on div "View email" at bounding box center [115, 158] width 42 height 15
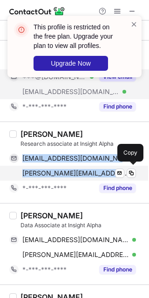
drag, startPoint x: 20, startPoint y: 156, endPoint x: 104, endPoint y: 166, distance: 84.5
click at [104, 166] on div "ashnapuri26@gmail.com Verified Send email Copy ashna@insightalpha.com Verified …" at bounding box center [72, 166] width 127 height 30
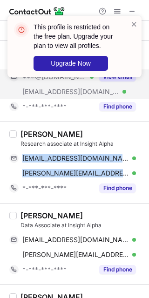
click at [36, 134] on div "Ashna Puri" at bounding box center [52, 134] width 62 height 9
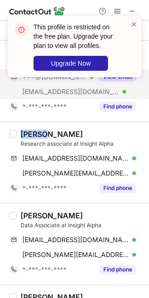
click at [36, 134] on div "Ashna Puri" at bounding box center [52, 134] width 62 height 9
click at [123, 141] on div "Research associate at Insight Alpha" at bounding box center [82, 144] width 123 height 8
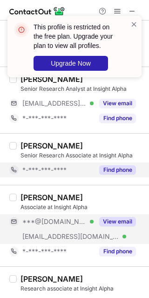
scroll to position [480, 0]
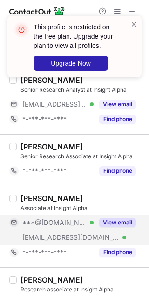
click at [116, 225] on button "View email" at bounding box center [117, 222] width 37 height 9
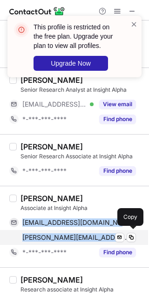
drag, startPoint x: 21, startPoint y: 223, endPoint x: 104, endPoint y: 234, distance: 83.7
click at [104, 234] on div "raiayonija903@gmail.com Verified Send email Copy ayonija@insightalpha.com Verif…" at bounding box center [72, 230] width 127 height 30
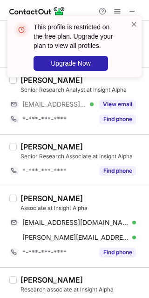
click at [32, 186] on div "Ayonija Rai Associate at Insight Alpha raiayonija903@gmail.com Verified Send em…" at bounding box center [74, 227] width 149 height 82
click at [119, 135] on div "Bhumika Garg Senior Research Associate at Insight Alpha *-***-***-**** Find pho…" at bounding box center [74, 160] width 149 height 52
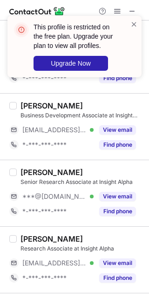
scroll to position [106, 0]
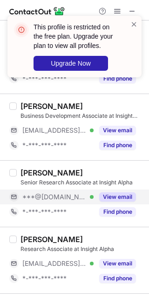
click at [112, 192] on button "View email" at bounding box center [117, 196] width 37 height 9
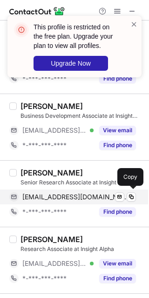
click at [96, 196] on span "vritikaraina805@gmail.com" at bounding box center [75, 197] width 107 height 8
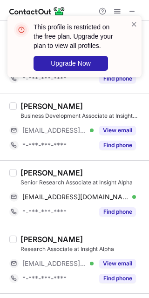
click at [26, 166] on div "Vritika Raina Senior Research Associate at Insight Alpha vritikaraina805@gmail.…" at bounding box center [74, 193] width 149 height 67
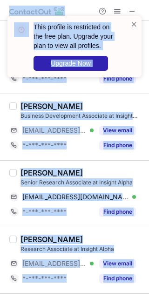
click at [109, 172] on div "Vritika Raina" at bounding box center [82, 172] width 123 height 9
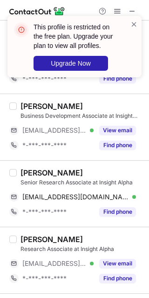
click at [96, 171] on div "Vritika Raina" at bounding box center [82, 172] width 123 height 9
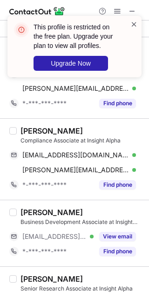
click at [137, 21] on span at bounding box center [133, 24] width 7 height 9
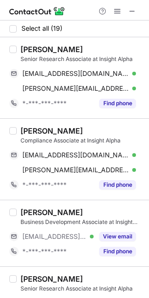
click at [132, 10] on span at bounding box center [132, 10] width 7 height 7
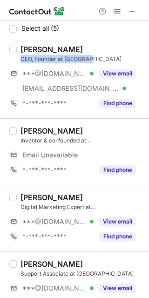
drag, startPoint x: 107, startPoint y: 58, endPoint x: 17, endPoint y: 56, distance: 90.4
click at [17, 56] on div "[PERSON_NAME] CEO, Founder at Neurowel ***@[DOMAIN_NAME] Verified [EMAIL_ADDRES…" at bounding box center [80, 78] width 127 height 66
click at [103, 55] on div "[PERSON_NAME] CEO, Founder at [GEOGRAPHIC_DATA]" at bounding box center [82, 54] width 123 height 19
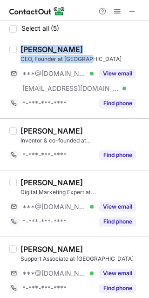
drag, startPoint x: 100, startPoint y: 58, endPoint x: 20, endPoint y: 47, distance: 80.9
click at [21, 47] on div "[PERSON_NAME] CEO, Founder at [GEOGRAPHIC_DATA]" at bounding box center [82, 54] width 123 height 19
copy div "[PERSON_NAME] CEO, Founder at [GEOGRAPHIC_DATA]"
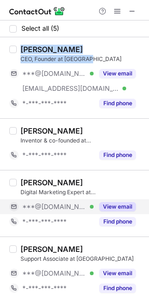
click at [120, 209] on button "View email" at bounding box center [117, 206] width 37 height 9
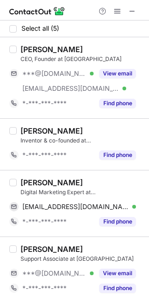
click at [105, 191] on div "Digital Marketing Expert at [GEOGRAPHIC_DATA]" at bounding box center [82, 192] width 123 height 8
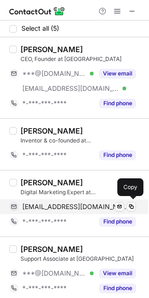
click at [96, 206] on span "[EMAIL_ADDRESS][DOMAIN_NAME]" at bounding box center [75, 207] width 107 height 8
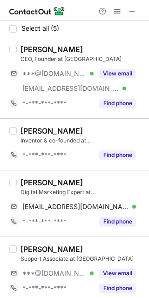
click at [29, 186] on div "[PERSON_NAME]" at bounding box center [52, 182] width 62 height 9
copy div "[PERSON_NAME]"
click at [100, 242] on div "[PERSON_NAME] Support Associate at Neurowel ***@[DOMAIN_NAME] Verified View ema…" at bounding box center [74, 270] width 149 height 67
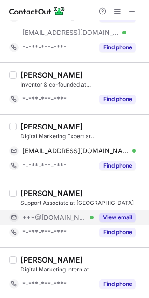
click at [116, 214] on button "View email" at bounding box center [117, 217] width 37 height 9
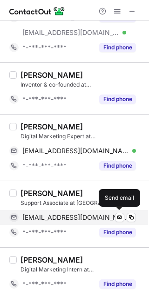
click at [90, 217] on span "[EMAIL_ADDRESS][DOMAIN_NAME]" at bounding box center [75, 217] width 107 height 8
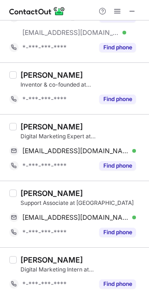
click at [27, 184] on div "[PERSON_NAME] Support Associate at [GEOGRAPHIC_DATA] [EMAIL_ADDRESS][DOMAIN_NAM…" at bounding box center [74, 214] width 149 height 67
copy div "[PERSON_NAME]"
click at [126, 16] on div at bounding box center [117, 11] width 45 height 11
click at [134, 12] on span at bounding box center [132, 10] width 7 height 7
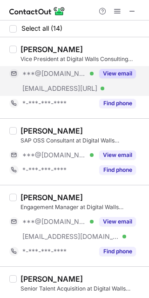
click at [128, 68] on div "View email" at bounding box center [115, 73] width 42 height 15
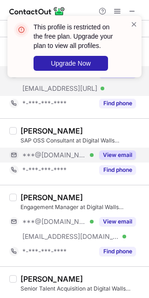
click at [121, 151] on button "View email" at bounding box center [117, 154] width 37 height 9
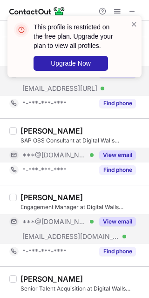
click at [126, 219] on button "View email" at bounding box center [117, 221] width 37 height 9
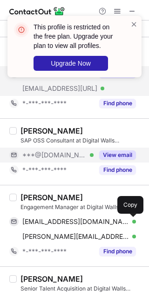
scroll to position [44, 0]
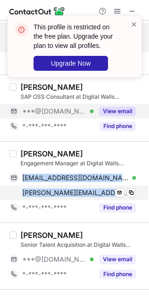
drag, startPoint x: 21, startPoint y: 178, endPoint x: 130, endPoint y: 197, distance: 110.2
click at [130, 197] on div "chakaravarti@yahoo.com Verified Send email Copy kalimuthu.rajamohan@capgemini.c…" at bounding box center [72, 186] width 127 height 30
copy div "chakaravarti@yahoo.com Verified Send email Copy kalimuthu.rajamohan@capgemini.c"
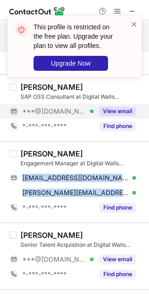
click at [34, 152] on div "Kalimuthu Rajamohan" at bounding box center [52, 153] width 62 height 9
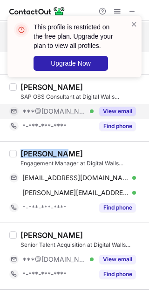
click at [34, 152] on div "Kalimuthu Rajamohan" at bounding box center [52, 153] width 62 height 9
copy div "Kalimuthu"
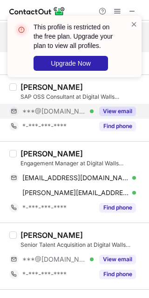
click at [126, 245] on div "Senior Talent Acquisition at Digital Walls Consulting (DWC)" at bounding box center [82, 245] width 123 height 8
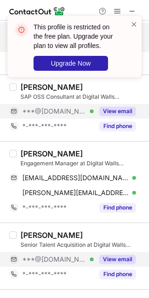
click at [116, 259] on button "View email" at bounding box center [117, 259] width 37 height 9
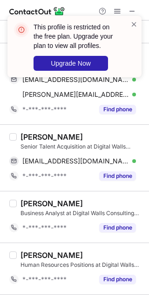
scroll to position [146, 0]
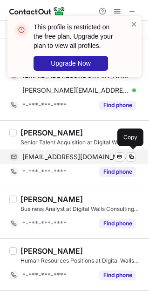
click at [79, 157] on span "truptiharichandan@gmail.com" at bounding box center [75, 157] width 107 height 8
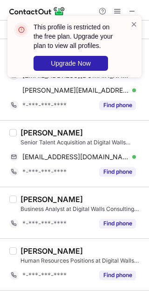
click at [30, 128] on div "Trupti Harichandan" at bounding box center [52, 132] width 62 height 9
copy div "Trupti"
click at [83, 201] on div "Sambireddy Sairam Reddy" at bounding box center [52, 199] width 62 height 9
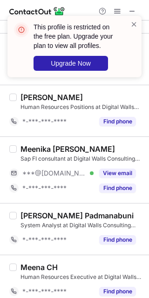
scroll to position [301, 0]
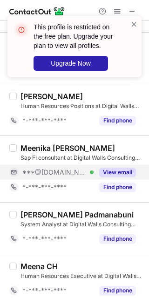
click at [110, 171] on button "View email" at bounding box center [117, 172] width 37 height 9
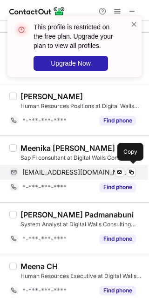
click at [84, 173] on span "meenikadasari@gmail.com" at bounding box center [75, 172] width 107 height 8
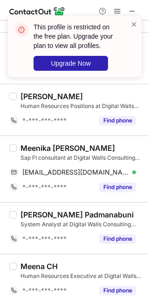
click at [34, 141] on div "Meenika Dasari Sap FI consultant at Digital Walls Consulting (DWC) meenikadasar…" at bounding box center [74, 169] width 149 height 67
copy div "Meenika"
click at [121, 219] on div "Pranitha Padmanabuni System Analyst at Digital Walls Consulting (DWC)" at bounding box center [82, 219] width 123 height 19
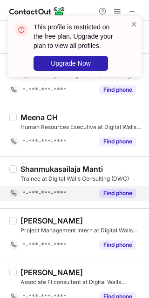
scroll to position [580, 0]
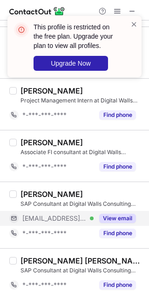
click at [112, 214] on button "View email" at bounding box center [117, 218] width 37 height 9
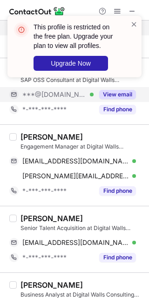
scroll to position [0, 0]
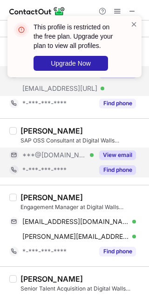
click at [105, 164] on div "Find phone" at bounding box center [115, 170] width 42 height 15
click at [116, 157] on button "View email" at bounding box center [117, 154] width 37 height 9
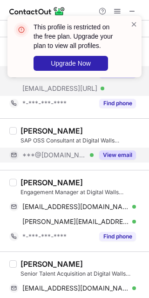
click at [114, 154] on button "View email" at bounding box center [117, 154] width 37 height 9
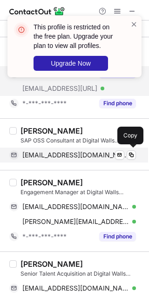
click at [91, 155] on span "shailasmailbox@gmail.com" at bounding box center [75, 155] width 107 height 8
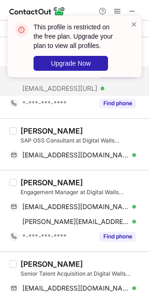
click at [29, 137] on div "SAP OSS Consultant at Digital Walls Consulting (DWC)" at bounding box center [82, 141] width 123 height 8
click at [21, 130] on div "Shaila Lnu" at bounding box center [52, 130] width 62 height 9
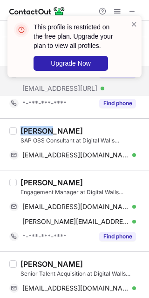
click at [21, 130] on div "Shaila Lnu" at bounding box center [52, 130] width 62 height 9
copy div "Shaila"
click at [135, 123] on div "Shaila Lnu SAP OSS Consultant at Digital Walls Consulting (DWC) shailasmailbox@…" at bounding box center [74, 144] width 149 height 52
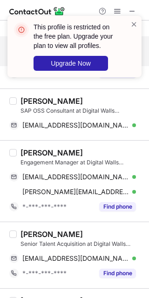
click at [132, 155] on div "Kalimuthu Rajamohan" at bounding box center [82, 152] width 123 height 9
click at [137, 24] on span at bounding box center [133, 24] width 7 height 9
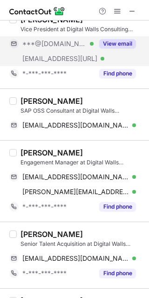
click at [108, 48] on div "View email" at bounding box center [115, 43] width 42 height 15
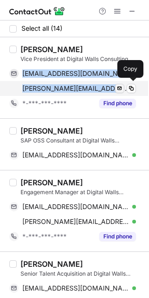
drag, startPoint x: 19, startPoint y: 72, endPoint x: 115, endPoint y: 89, distance: 98.1
click at [115, 89] on div "prakharkumar@yahoo.com Verified Send email Copy prakhar.kumar@dwc.ai Verified S…" at bounding box center [72, 81] width 127 height 30
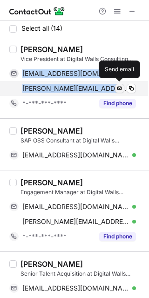
copy div "prakharkumar@yahoo.com Verified Send email Copy prakhar.kumar@dwc.ai Verified"
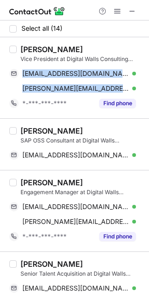
click at [28, 48] on div "Prakhar Kumar" at bounding box center [52, 49] width 62 height 9
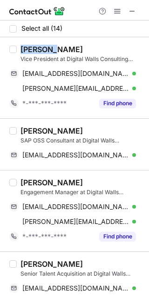
click at [28, 48] on div "Prakhar Kumar" at bounding box center [52, 49] width 62 height 9
copy div "Prakhar"
click at [116, 137] on div "SAP OSS Consultant at Digital Walls Consulting (DWC)" at bounding box center [82, 141] width 123 height 8
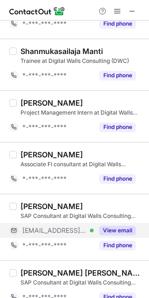
scroll to position [566, 0]
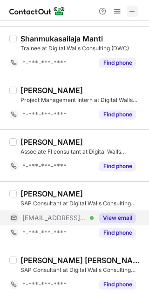
click at [130, 8] on span at bounding box center [132, 10] width 7 height 7
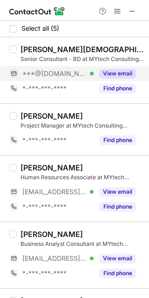
click at [102, 69] on button "View email" at bounding box center [117, 73] width 37 height 9
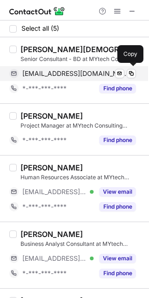
click at [79, 74] on span "puramchaitanya@gmail.com" at bounding box center [75, 73] width 107 height 8
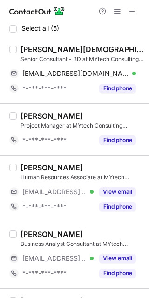
click at [19, 42] on div "CHAITANYA PURAM Senior Consultant - BD at MYtech Consulting Services puramchait…" at bounding box center [74, 70] width 149 height 66
copy div "CHAITANYA"
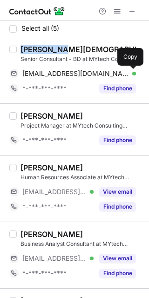
click at [88, 170] on div "Sanjana Kopnure" at bounding box center [82, 167] width 123 height 9
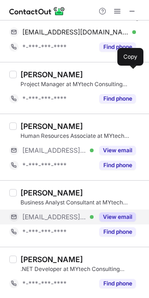
click at [107, 217] on button "View email" at bounding box center [117, 216] width 37 height 9
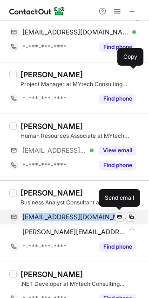
drag, startPoint x: 17, startPoint y: 217, endPoint x: 123, endPoint y: 215, distance: 105.3
click at [123, 215] on div "himanshubiswas.28@vjim.edu.in Verified Send email" at bounding box center [72, 217] width 127 height 15
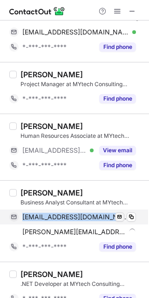
copy div "himanshubiswas.28@vjim.edu.in Verified"
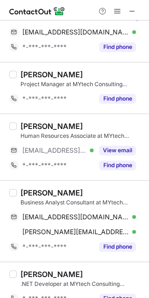
click at [102, 196] on div "Himanshu Biswas" at bounding box center [82, 192] width 123 height 9
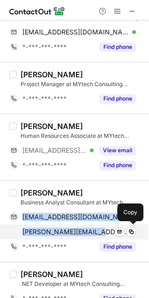
drag, startPoint x: 21, startPoint y: 213, endPoint x: 103, endPoint y: 231, distance: 83.8
click at [103, 231] on div "himanshubiswas.28@vjim.edu.in Verified Send email Copy himanshu@mytechcs.com Ve…" at bounding box center [72, 225] width 127 height 30
copy div "himanshubiswas.28@vjim.edu.in Verified Send email Copy himanshu@mytechcs.com"
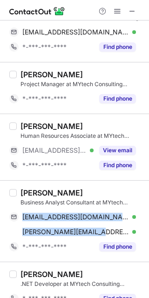
click at [28, 196] on div "Himanshu Biswas" at bounding box center [52, 192] width 62 height 9
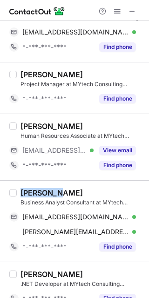
click at [28, 196] on div "Himanshu Biswas" at bounding box center [52, 192] width 62 height 9
copy div "Himanshu"
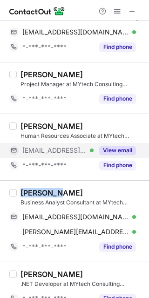
click at [123, 150] on button "View email" at bounding box center [117, 150] width 37 height 9
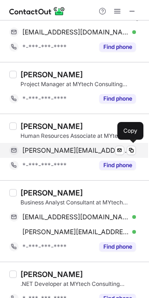
click at [109, 147] on span "sanjana.kopnure@mytechcs.com" at bounding box center [75, 150] width 107 height 8
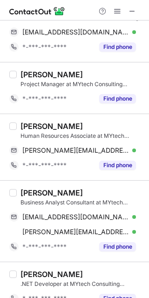
click at [29, 123] on div "Sanjana Kopnure" at bounding box center [52, 126] width 62 height 9
copy div "Sanjana"
click at [134, 17] on div at bounding box center [74, 10] width 149 height 21
click at [134, 13] on span at bounding box center [132, 10] width 7 height 7
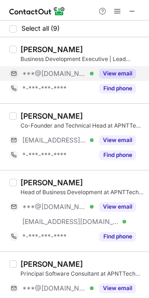
click at [103, 69] on button "View email" at bounding box center [117, 73] width 37 height 9
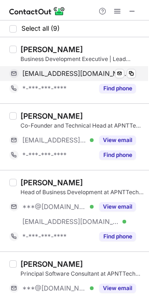
click at [81, 71] on span "[EMAIL_ADDRESS][DOMAIN_NAME]" at bounding box center [75, 73] width 107 height 8
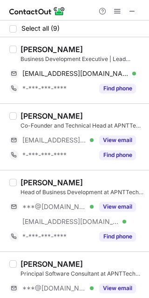
click at [29, 53] on div "[PERSON_NAME]" at bounding box center [52, 49] width 62 height 9
click at [22, 45] on div "[PERSON_NAME]" at bounding box center [52, 49] width 62 height 9
copy div "[PERSON_NAME]"
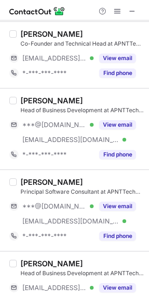
scroll to position [82, 0]
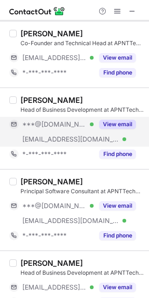
click at [125, 120] on button "View email" at bounding box center [117, 124] width 37 height 9
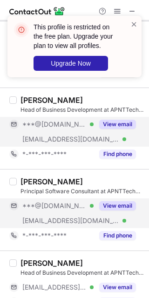
click at [110, 209] on button "View email" at bounding box center [117, 205] width 37 height 9
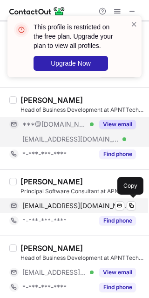
click at [68, 203] on span "[EMAIL_ADDRESS][DOMAIN_NAME]" at bounding box center [75, 206] width 107 height 8
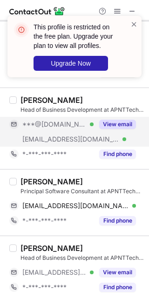
click at [18, 185] on div "[PERSON_NAME] Principal Software Consultant at APNTTech Private Limited [EMAIL_…" at bounding box center [80, 202] width 127 height 51
click at [34, 176] on div "[PERSON_NAME] Principal Software Consultant at APNTTech Private Limited [EMAIL_…" at bounding box center [74, 202] width 149 height 67
copy div "Arth"
click at [127, 244] on div "[PERSON_NAME]" at bounding box center [82, 248] width 123 height 9
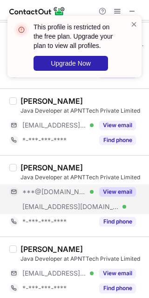
scroll to position [297, 0]
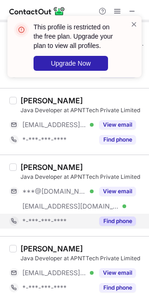
click at [117, 214] on div "Find phone" at bounding box center [115, 221] width 42 height 15
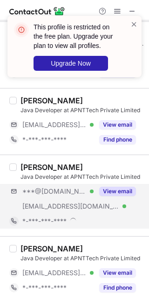
click at [117, 206] on div "***@[DOMAIN_NAME] Verified [EMAIL_ADDRESS][DOMAIN_NAME] Verified View email" at bounding box center [76, 199] width 134 height 30
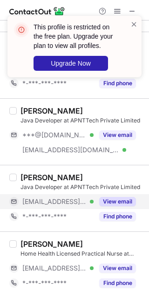
click at [118, 205] on button "View email" at bounding box center [117, 201] width 37 height 9
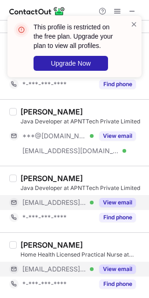
click at [121, 270] on button "View email" at bounding box center [117, 269] width 37 height 9
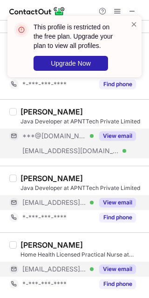
click at [109, 142] on div "View email" at bounding box center [115, 136] width 42 height 15
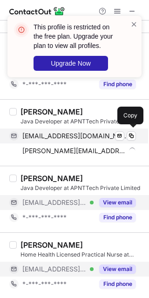
click at [59, 137] on span "[EMAIL_ADDRESS][DOMAIN_NAME]" at bounding box center [75, 136] width 107 height 8
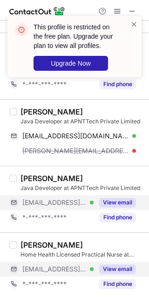
click at [32, 109] on div "Nainil Chaudhari" at bounding box center [52, 111] width 62 height 9
copy div "Nainil"
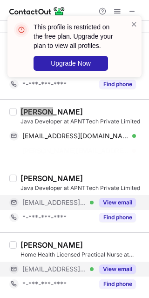
scroll to position [337, 0]
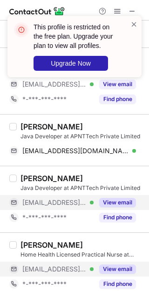
click at [99, 236] on div "Truwork Asfaw Home Health Licensed Practical Nurse at APNTTech Private Limited …" at bounding box center [74, 265] width 149 height 67
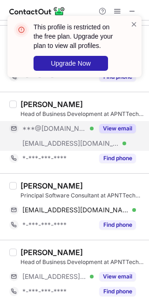
scroll to position [42, 0]
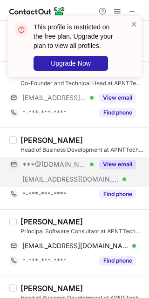
click at [121, 164] on button "View email" at bounding box center [117, 164] width 37 height 9
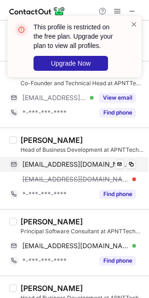
click at [81, 161] on span "parekhtoral18@gmail.com" at bounding box center [75, 164] width 107 height 8
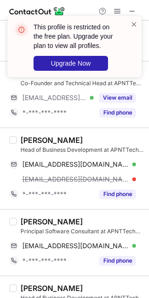
click at [31, 136] on div "Toral Doshi" at bounding box center [52, 140] width 62 height 9
copy div "Toral"
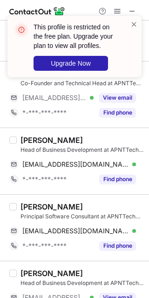
click at [109, 146] on div "Head of Business Development at APNTTech Private Limited" at bounding box center [82, 150] width 123 height 8
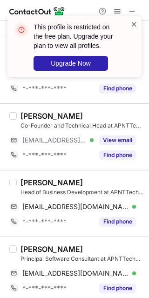
click at [134, 26] on span at bounding box center [133, 24] width 7 height 9
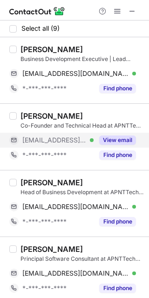
click at [114, 144] on button "View email" at bounding box center [117, 140] width 37 height 9
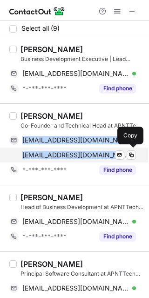
drag, startPoint x: 20, startPoint y: 138, endPoint x: 106, endPoint y: 157, distance: 87.8
click at [106, 157] on div "nishi.soni@apnttechnolabs.com Verified Send email Copy nishi.soni@apnttech.com …" at bounding box center [72, 148] width 127 height 30
copy div "nishi.soni@apnttechnolabs.com Verified Send email Copy nishi.soni@apnttech.com"
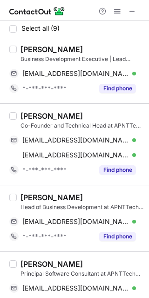
click at [46, 111] on div "Nishi Soni" at bounding box center [52, 115] width 62 height 9
click at [26, 112] on div "Nishi Soni" at bounding box center [52, 115] width 62 height 9
copy div "Nishi"
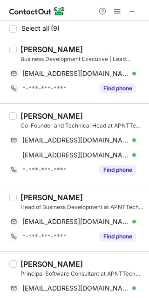
click at [87, 193] on div "Toral Doshi" at bounding box center [82, 197] width 123 height 9
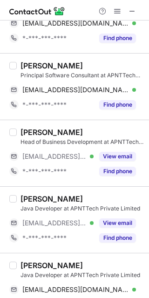
scroll to position [200, 0]
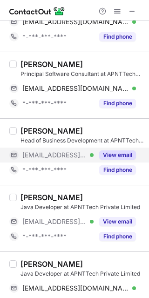
click at [105, 155] on button "View email" at bounding box center [117, 154] width 37 height 9
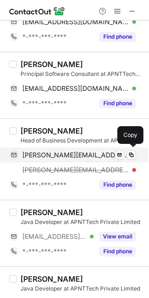
click at [75, 152] on span "devika.patel@apnttech.com" at bounding box center [75, 155] width 107 height 8
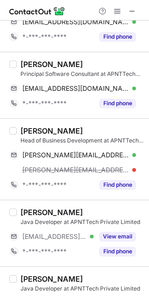
click at [23, 127] on div "Devika Patel" at bounding box center [52, 130] width 62 height 9
copy div "Devika"
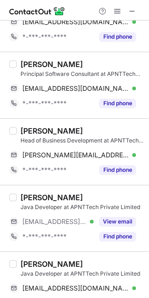
click at [109, 186] on div "Nishant Soni Java Developer at APNTTech Private Limited ***@apnttechnolabs.com …" at bounding box center [74, 218] width 149 height 67
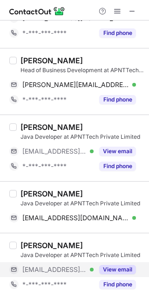
scroll to position [275, 0]
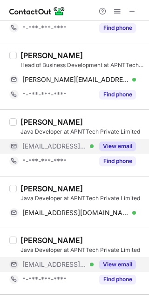
click at [113, 147] on button "View email" at bounding box center [117, 146] width 37 height 9
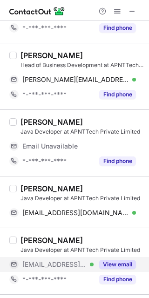
scroll to position [337, 0]
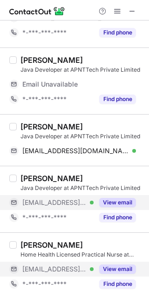
click at [120, 206] on button "View email" at bounding box center [117, 202] width 37 height 9
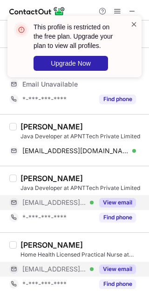
click at [136, 23] on span at bounding box center [133, 24] width 7 height 9
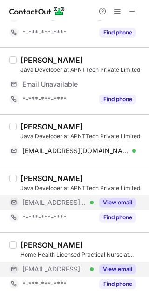
click at [132, 8] on div "This profile is restricted on the free plan. Upgrade your plan to view all prof…" at bounding box center [74, 16] width 149 height 19
click at [130, 8] on span at bounding box center [132, 10] width 7 height 7
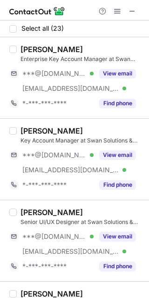
click at [115, 64] on div "[PERSON_NAME] Enterprise Key Account Manager at Swan Solutions & Services Pvt L…" at bounding box center [80, 78] width 127 height 66
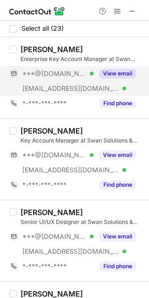
click at [111, 74] on button "View email" at bounding box center [117, 73] width 37 height 9
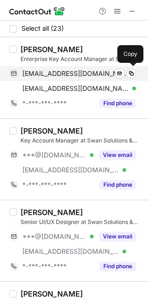
click at [58, 66] on div "[EMAIL_ADDRESS][DOMAIN_NAME] Verified Send email Copy" at bounding box center [72, 73] width 127 height 15
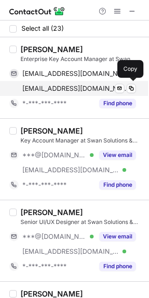
click at [66, 89] on span "[EMAIL_ADDRESS][DOMAIN_NAME]" at bounding box center [75, 88] width 107 height 8
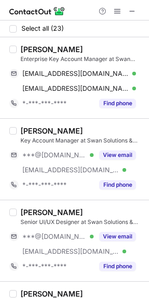
click at [47, 56] on div "Enterprise Key Account Manager at Swan Solutions & Services Pvt Ltd." at bounding box center [82, 59] width 123 height 8
click at [41, 54] on div "[PERSON_NAME] Enterprise Key Account Manager at Swan Solutions & Services Pvt L…" at bounding box center [82, 54] width 123 height 19
click at [33, 52] on div "[PERSON_NAME]" at bounding box center [52, 49] width 62 height 9
copy div "Vishal"
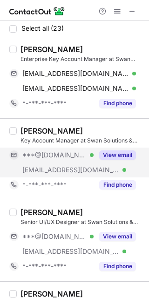
click at [97, 148] on div "View email" at bounding box center [115, 155] width 42 height 15
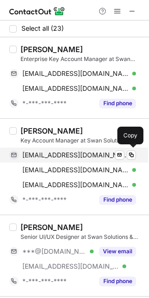
click at [72, 150] on div "[EMAIL_ADDRESS][DOMAIN_NAME] Verified Send email Copy" at bounding box center [72, 155] width 127 height 15
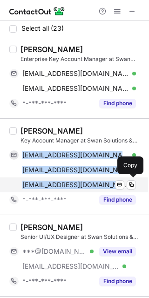
drag, startPoint x: 23, startPoint y: 154, endPoint x: 107, endPoint y: 186, distance: 90.4
click at [107, 186] on div "[EMAIL_ADDRESS][DOMAIN_NAME] Verified Send email Copy [EMAIL_ADDRESS][DOMAIN_NA…" at bounding box center [72, 170] width 127 height 45
copy div "[EMAIL_ADDRESS][DOMAIN_NAME] Verified Send email Copy [EMAIL_ADDRESS][DOMAIN_NA…"
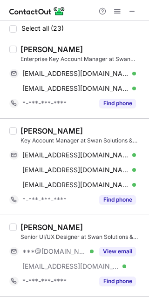
click at [35, 129] on div "[PERSON_NAME]" at bounding box center [52, 130] width 62 height 9
copy div "Nikhil"
click at [114, 235] on div "Senior UI/UX Designer at Swan Solutions & Services Pvt Ltd." at bounding box center [82, 237] width 123 height 8
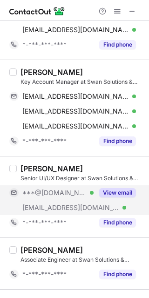
scroll to position [59, 0]
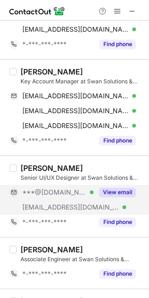
click at [126, 186] on div "View email" at bounding box center [115, 192] width 42 height 15
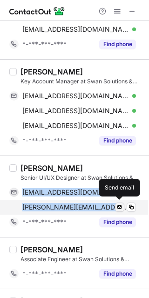
drag, startPoint x: 23, startPoint y: 193, endPoint x: 115, endPoint y: 206, distance: 92.7
click at [115, 206] on div "[EMAIL_ADDRESS][DOMAIN_NAME] Verified Send email Copy [PERSON_NAME][EMAIL_ADDRE…" at bounding box center [72, 200] width 127 height 30
copy div "[EMAIL_ADDRESS][DOMAIN_NAME] Verified Send email Copy [PERSON_NAME][EMAIL_ADDRE…"
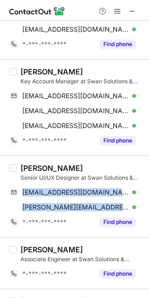
click at [37, 157] on div "[PERSON_NAME] Senior UI/UX Designer at Swan Solutions & Services Pvt Ltd. [EMAI…" at bounding box center [74, 197] width 149 height 82
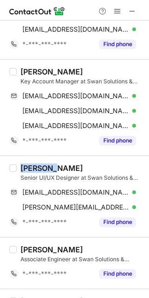
click at [37, 157] on div "[PERSON_NAME] Senior UI/UX Designer at Swan Solutions & Services Pvt Ltd. [EMAI…" at bounding box center [74, 197] width 149 height 82
copy div "[PERSON_NAME]"
click at [86, 232] on div "[PERSON_NAME] Senior UI/UX Designer at Swan Solutions & Services Pvt Ltd. [EMAI…" at bounding box center [74, 197] width 149 height 82
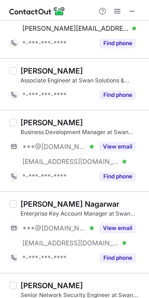
scroll to position [245, 0]
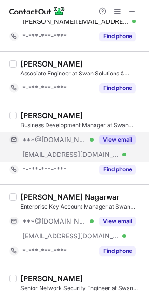
click at [116, 134] on div "View email" at bounding box center [115, 139] width 42 height 15
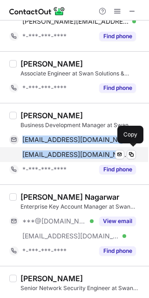
drag, startPoint x: 45, startPoint y: 145, endPoint x: 112, endPoint y: 150, distance: 67.3
click at [112, 150] on div "[EMAIL_ADDRESS][DOMAIN_NAME] Verified Send email Copy [EMAIL_ADDRESS][DOMAIN_NA…" at bounding box center [72, 147] width 127 height 30
copy div "[EMAIL_ADDRESS][DOMAIN_NAME] Verified Send email Copy [EMAIL_ADDRESS][DOMAIN_NA…"
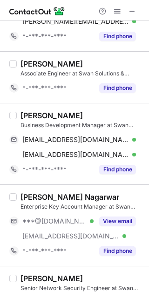
click at [30, 113] on div "[PERSON_NAME]" at bounding box center [52, 115] width 62 height 9
copy div "Mahendra"
click at [96, 197] on div "[PERSON_NAME] Nagarwar" at bounding box center [82, 196] width 123 height 9
click at [105, 208] on div "Enterprise Key Account Manager at Swan Solutions & Services Pvt Ltd." at bounding box center [82, 207] width 123 height 8
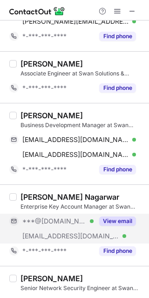
click at [110, 224] on button "View email" at bounding box center [117, 221] width 37 height 9
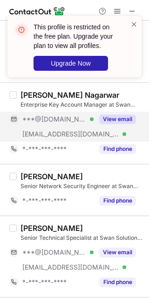
scroll to position [357, 0]
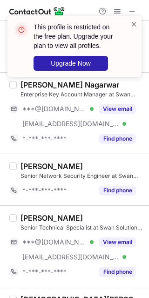
click at [121, 230] on div "Senior Technical Specialist at Swan Solutions & Services Pvt Ltd." at bounding box center [82, 228] width 123 height 8
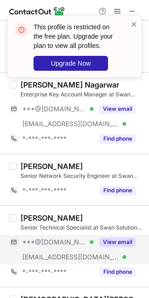
click at [112, 239] on button "View email" at bounding box center [117, 242] width 37 height 9
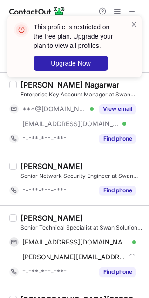
click at [38, 219] on div "[PERSON_NAME]" at bounding box center [52, 217] width 62 height 9
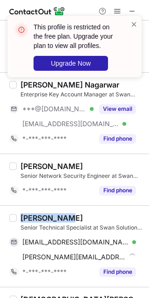
click at [38, 219] on div "[PERSON_NAME]" at bounding box center [52, 217] width 62 height 9
copy div "[PERSON_NAME]"
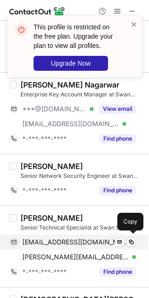
click at [48, 238] on span "[EMAIL_ADDRESS][DOMAIN_NAME]" at bounding box center [75, 242] width 107 height 8
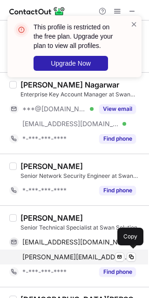
click at [96, 257] on span "[PERSON_NAME][EMAIL_ADDRESS][DOMAIN_NAME]" at bounding box center [75, 257] width 107 height 8
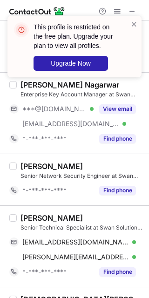
click at [83, 213] on div "[PERSON_NAME]" at bounding box center [52, 217] width 62 height 9
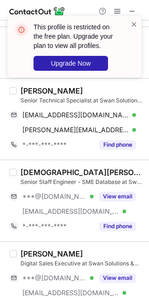
scroll to position [485, 0]
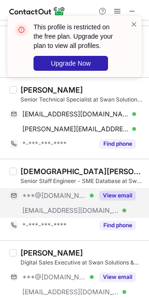
click at [130, 198] on button "View email" at bounding box center [117, 195] width 37 height 9
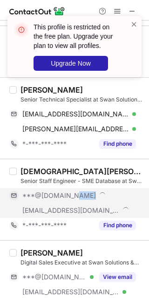
click at [130, 198] on div "***@[DOMAIN_NAME]" at bounding box center [79, 195] width 114 height 8
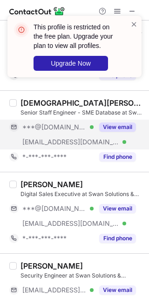
scroll to position [555, 0]
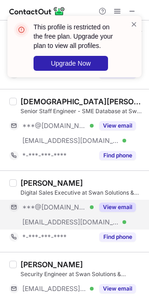
click at [116, 200] on div "View email" at bounding box center [115, 207] width 42 height 15
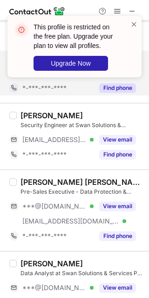
scroll to position [711, 0]
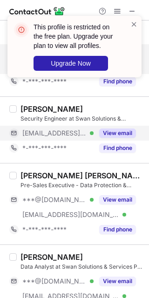
click at [111, 138] on div "View email" at bounding box center [115, 133] width 42 height 15
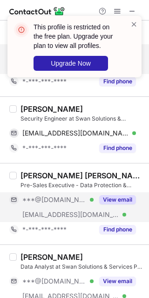
click at [113, 198] on button "View email" at bounding box center [117, 199] width 37 height 9
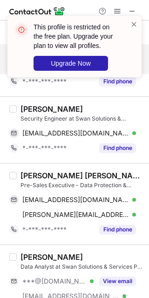
click at [78, 121] on div "Security Engineer at Swan Solutions & Services Pvt Ltd." at bounding box center [82, 119] width 123 height 8
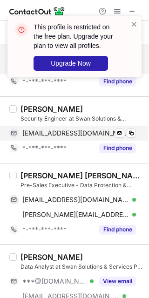
click at [67, 130] on span "[EMAIL_ADDRESS][DOMAIN_NAME]" at bounding box center [75, 133] width 107 height 8
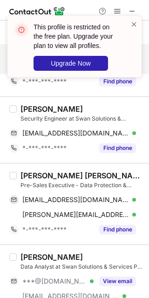
click at [21, 106] on div "[PERSON_NAME]" at bounding box center [52, 108] width 62 height 9
copy div "Akshay"
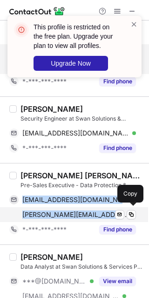
drag, startPoint x: 17, startPoint y: 198, endPoint x: 104, endPoint y: 216, distance: 88.6
click at [104, 216] on div "[EMAIL_ADDRESS][DOMAIN_NAME] Verified Send email Copy [PERSON_NAME][EMAIL_ADDRE…" at bounding box center [72, 207] width 127 height 30
copy div "[EMAIL_ADDRESS][DOMAIN_NAME] Verified Send email Copy [PERSON_NAME][EMAIL_ADDRE…"
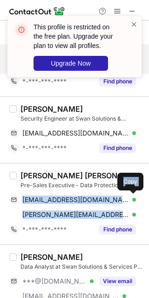
click at [28, 176] on div "[PERSON_NAME] [PERSON_NAME]" at bounding box center [82, 175] width 123 height 9
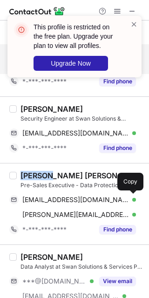
click at [28, 176] on div "[PERSON_NAME] [PERSON_NAME]" at bounding box center [82, 175] width 123 height 9
click at [101, 264] on div "Data Analyst at Swan Solutions & Services Pvt Ltd." at bounding box center [82, 267] width 123 height 8
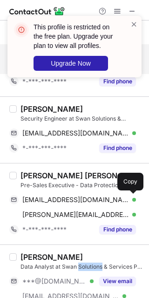
click at [101, 264] on div "Data Analyst at Swan Solutions & Services Pvt Ltd." at bounding box center [82, 267] width 123 height 8
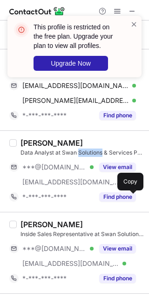
scroll to position [835, 0]
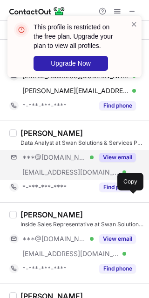
click at [106, 164] on div "***@[DOMAIN_NAME] Verified [EMAIL_ADDRESS][DOMAIN_NAME] Verified View email" at bounding box center [76, 165] width 134 height 30
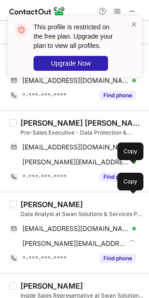
scroll to position [761, 0]
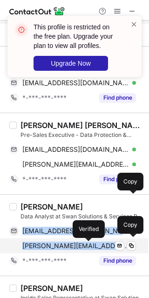
drag, startPoint x: 21, startPoint y: 230, endPoint x: 89, endPoint y: 245, distance: 69.2
click at [89, 245] on div "[EMAIL_ADDRESS][DOMAIN_NAME] Verified Send email Copy [PERSON_NAME][EMAIL_ADDRE…" at bounding box center [72, 239] width 127 height 30
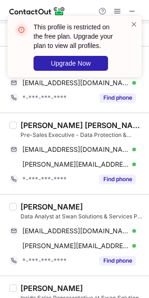
click at [33, 203] on div "[PERSON_NAME]" at bounding box center [52, 206] width 62 height 9
click at [91, 208] on div "[PERSON_NAME]" at bounding box center [82, 206] width 123 height 9
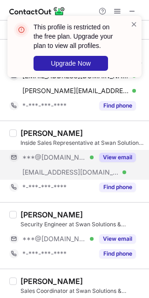
scroll to position [917, 0]
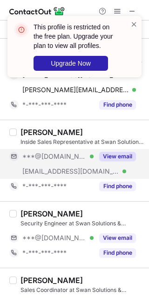
click at [121, 156] on button "View email" at bounding box center [117, 156] width 37 height 9
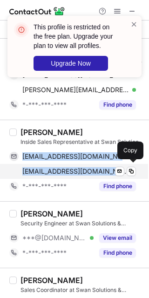
drag, startPoint x: 20, startPoint y: 152, endPoint x: 90, endPoint y: 165, distance: 71.5
click at [90, 165] on div "[EMAIL_ADDRESS][DOMAIN_NAME] Verified Send email Copy [EMAIL_ADDRESS][DOMAIN_NA…" at bounding box center [72, 164] width 127 height 30
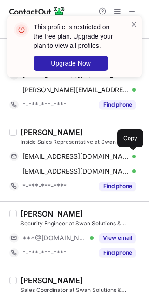
click at [22, 133] on div "[PERSON_NAME]" at bounding box center [52, 132] width 62 height 9
click at [126, 227] on div "[PERSON_NAME] Security Engineer at Swan Solutions & Services Pvt Ltd. ***@[DOMA…" at bounding box center [80, 234] width 127 height 51
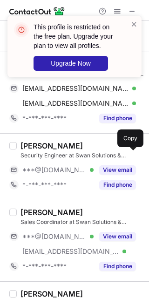
scroll to position [991, 0]
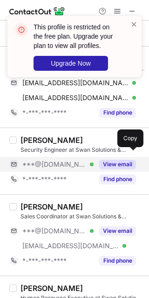
click at [107, 160] on button "View email" at bounding box center [117, 164] width 37 height 9
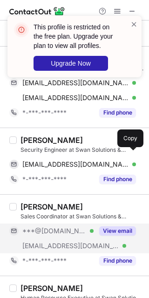
click at [101, 232] on button "View email" at bounding box center [117, 230] width 37 height 9
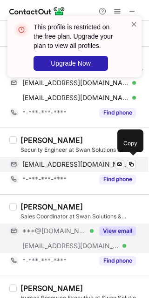
click at [82, 167] on div "[EMAIL_ADDRESS][DOMAIN_NAME] Verified Send email Copy" at bounding box center [72, 164] width 127 height 15
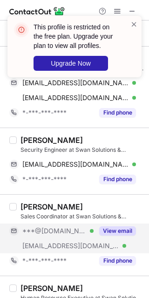
click at [28, 132] on div "[PERSON_NAME] Security Engineer at Swan Solutions & Services Pvt Ltd. [EMAIL_AD…" at bounding box center [74, 161] width 149 height 67
click at [109, 227] on button "View email" at bounding box center [117, 230] width 37 height 9
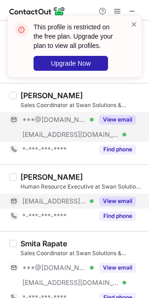
click at [121, 203] on button "View email" at bounding box center [117, 201] width 37 height 9
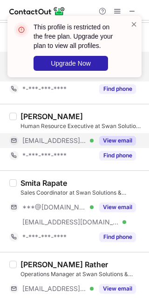
click at [114, 193] on div "Sales Coordinator at Swan Solutions & Services Pvt Ltd." at bounding box center [82, 193] width 123 height 8
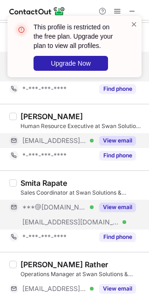
click at [108, 203] on button "View email" at bounding box center [117, 207] width 37 height 9
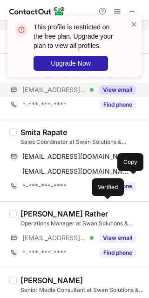
scroll to position [1214, 0]
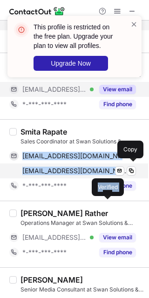
drag, startPoint x: 21, startPoint y: 154, endPoint x: 99, endPoint y: 168, distance: 79.5
click at [99, 168] on div "[EMAIL_ADDRESS][DOMAIN_NAME] Verified Send email Copy [EMAIL_ADDRESS][DOMAIN_NA…" at bounding box center [72, 164] width 127 height 30
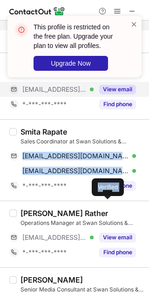
click at [31, 127] on div "Smita Rapate" at bounding box center [44, 131] width 47 height 9
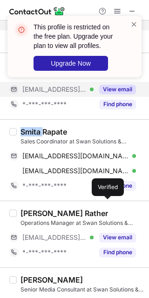
click at [31, 127] on div "Smita Rapate" at bounding box center [44, 131] width 47 height 9
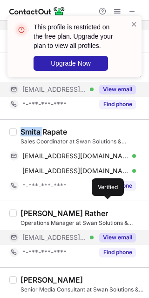
click at [109, 237] on button "View email" at bounding box center [117, 237] width 37 height 9
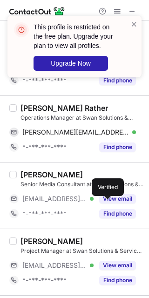
scroll to position [1322, 0]
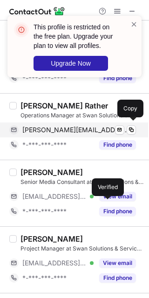
click at [64, 130] on span "[PERSON_NAME][EMAIL_ADDRESS][DOMAIN_NAME]" at bounding box center [75, 130] width 107 height 8
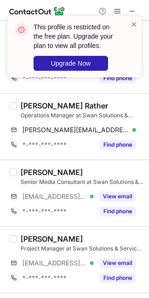
click at [24, 106] on div "[PERSON_NAME] Rather" at bounding box center [65, 105] width 88 height 9
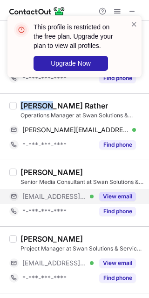
click at [114, 195] on button "View email" at bounding box center [117, 196] width 37 height 9
click at [109, 256] on div "View email" at bounding box center [115, 263] width 42 height 15
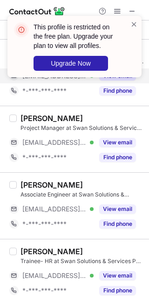
scroll to position [1447, 0]
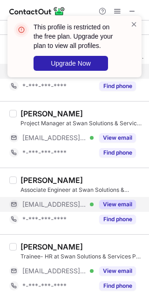
click at [111, 208] on div "View email" at bounding box center [115, 204] width 42 height 15
click at [111, 208] on div "[EMAIL_ADDRESS][DOMAIN_NAME]" at bounding box center [72, 204] width 127 height 15
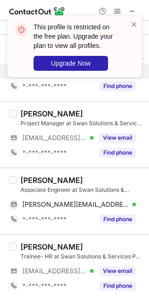
click at [115, 260] on div "[PERSON_NAME] Trainee- HR at Swan Solutions & Services Pvt Ltd. [EMAIL_ADDRESS]…" at bounding box center [80, 267] width 127 height 51
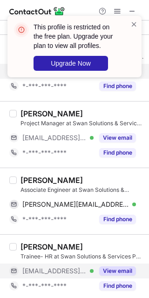
click at [106, 274] on div "View email" at bounding box center [115, 271] width 42 height 15
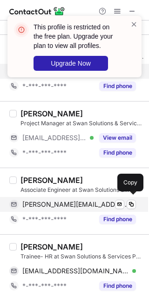
click at [76, 197] on div "[PERSON_NAME][EMAIL_ADDRESS][DOMAIN_NAME] Verified Send email Copy" at bounding box center [72, 204] width 127 height 15
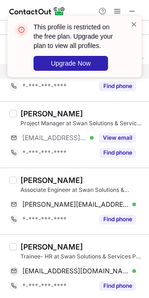
click at [36, 171] on div "[PERSON_NAME] Associate Engineer at Swan Solutions & Services Pvt Ltd. [PERSON_…" at bounding box center [74, 201] width 149 height 67
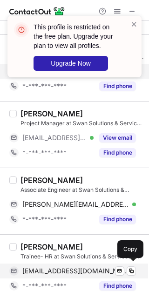
click at [49, 261] on div "[PERSON_NAME] Trainee- HR at Swan Solutions & Services Pvt Ltd. [EMAIL_ADDRESS]…" at bounding box center [80, 267] width 127 height 51
click at [64, 264] on div "[EMAIL_ADDRESS][DOMAIN_NAME] Verified Send email Copy" at bounding box center [72, 271] width 127 height 15
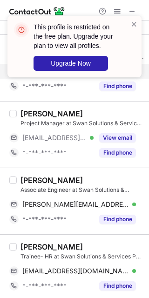
click at [37, 238] on div "[PERSON_NAME] Trainee- HR at Swan Solutions & Services Pvt Ltd. [EMAIL_ADDRESS]…" at bounding box center [74, 267] width 149 height 67
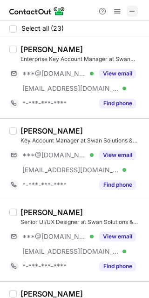
click at [132, 13] on span at bounding box center [132, 10] width 7 height 7
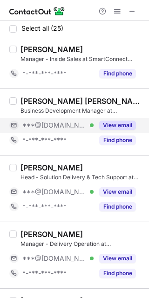
click at [71, 127] on div "***@[DOMAIN_NAME] Verified" at bounding box center [57, 125] width 71 height 8
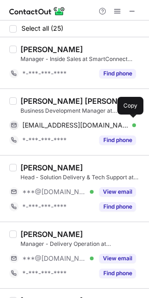
click at [53, 123] on span "[EMAIL_ADDRESS][DOMAIN_NAME]" at bounding box center [75, 125] width 107 height 8
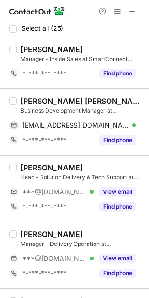
click at [22, 101] on div "[PERSON_NAME] [PERSON_NAME]" at bounding box center [82, 100] width 123 height 9
click at [22, 101] on div "Faiz Ahmed Shaikh" at bounding box center [82, 100] width 123 height 9
copy div "Faiz"
click at [82, 183] on div "Praveen Shetty Head - Solution Delivery & Tech Support at SmartConnect Technolo…" at bounding box center [80, 188] width 127 height 51
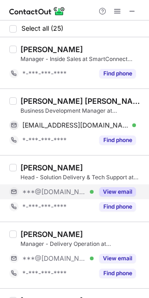
click at [125, 186] on div "View email" at bounding box center [115, 192] width 42 height 15
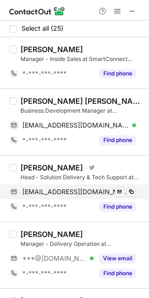
click at [62, 192] on span "mailpraveen77@gmail.com" at bounding box center [75, 192] width 107 height 8
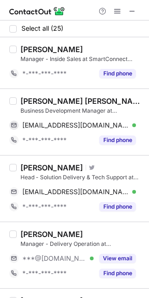
click at [33, 171] on div "Praveen Shetty" at bounding box center [52, 167] width 62 height 9
copy div "Praveen"
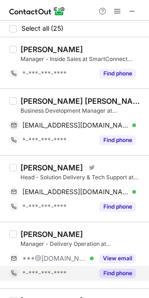
click at [110, 266] on div "Find phone" at bounding box center [115, 273] width 42 height 15
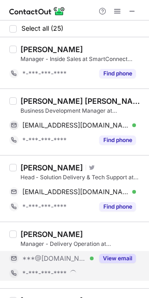
click at [118, 261] on button "View email" at bounding box center [117, 258] width 37 height 9
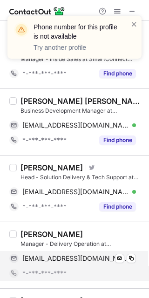
click at [72, 255] on span "bharatnow@gmail.com" at bounding box center [75, 258] width 107 height 8
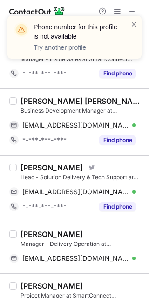
click at [19, 239] on div "Bharat Thapa Manager - Delivery Operation at SmartConnect Technologies bharatno…" at bounding box center [80, 248] width 127 height 36
click at [27, 232] on div "Bharat Thapa" at bounding box center [52, 234] width 62 height 9
copy div "Bharat"
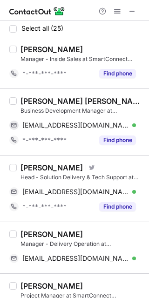
click at [103, 235] on div "Bharat Thapa" at bounding box center [82, 234] width 123 height 9
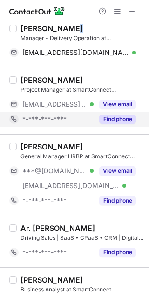
scroll to position [207, 0]
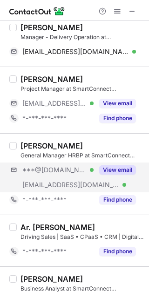
click at [108, 178] on div "***@gmail.com Verified ***@smartconnectt.com Verified View email" at bounding box center [76, 178] width 134 height 30
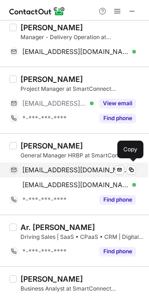
click at [59, 166] on span "virajs85@gmail.com" at bounding box center [75, 170] width 107 height 8
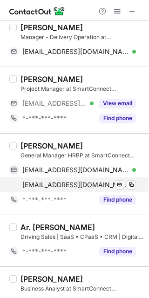
click at [86, 178] on div "virajs@smartconnectt.com Verified Send email Copy" at bounding box center [72, 185] width 127 height 15
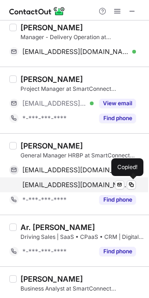
click at [75, 181] on span "virajs@smartconnectt.com" at bounding box center [75, 185] width 107 height 8
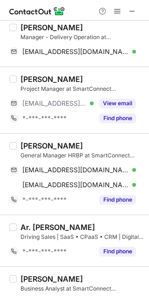
click at [25, 145] on div "Viraj S." at bounding box center [52, 145] width 62 height 9
copy div "Viraj"
click at [92, 233] on div "Driving Sales | SaaS • CPaaS • CRM | Digital Transformation & AI-Powered Soluti…" at bounding box center [82, 237] width 123 height 8
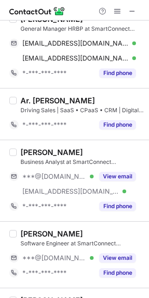
scroll to position [336, 0]
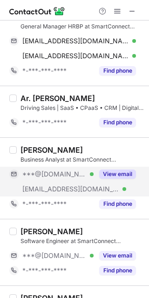
click at [119, 171] on button "View email" at bounding box center [117, 174] width 37 height 9
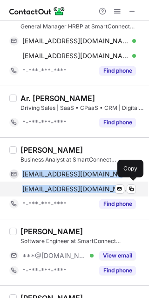
drag, startPoint x: 20, startPoint y: 173, endPoint x: 114, endPoint y: 187, distance: 94.7
click at [114, 187] on div "chudjiparth@gmail.com Verified Send email Copy parthc@smartconnectt.com Verifie…" at bounding box center [72, 182] width 127 height 30
copy div "chudjiparth@gmail.com Verified Send email Copy parthc@smartconnectt.com"
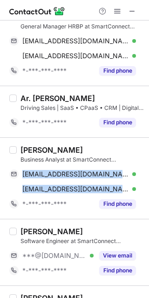
click at [27, 143] on div "Parth Chudji Business Analyst at SmartConnect Technologies chudjiparth@gmail.co…" at bounding box center [74, 178] width 149 height 82
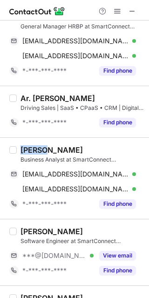
click at [27, 143] on div "Parth Chudji Business Analyst at SmartConnect Technologies chudjiparth@gmail.co…" at bounding box center [74, 178] width 149 height 82
copy div "Parth"
click at [91, 222] on div "imran hassan Software Engineer at SmartConnect Technologies ***@gmail.com Verif…" at bounding box center [74, 252] width 149 height 67
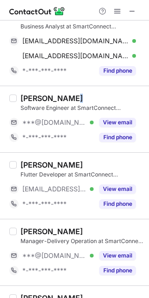
scroll to position [472, 0]
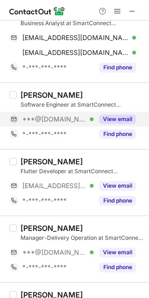
click at [124, 112] on div "View email" at bounding box center [115, 119] width 42 height 15
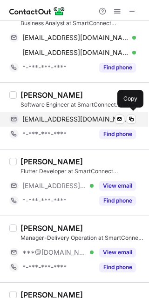
click at [103, 112] on div "hassanimran114@gmail.com Verified Send email Copy" at bounding box center [72, 119] width 127 height 15
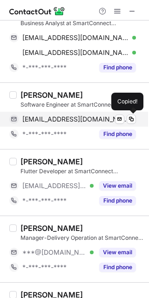
click at [83, 122] on span "hassanimran114@gmail.com" at bounding box center [75, 119] width 107 height 8
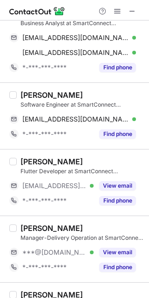
click at [21, 92] on div "imran hassan" at bounding box center [52, 94] width 62 height 9
copy div "imran"
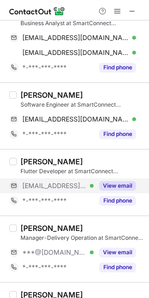
click at [101, 191] on div "View email" at bounding box center [115, 185] width 42 height 15
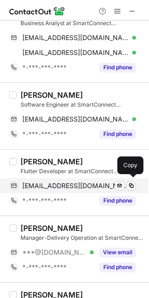
click at [86, 186] on span "manisht@smartconnectt.com" at bounding box center [75, 186] width 107 height 8
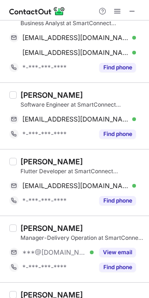
click at [40, 155] on div "MANISH TALELE Flutter Developer at SmartConnect Technologies manisht@smartconne…" at bounding box center [74, 182] width 149 height 67
copy div "MANISH"
click at [115, 234] on div "Manager-Delivery Operation at SmartConnect Technologies" at bounding box center [82, 238] width 123 height 8
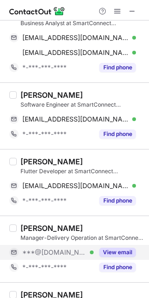
click at [109, 245] on div "View email" at bounding box center [115, 252] width 42 height 15
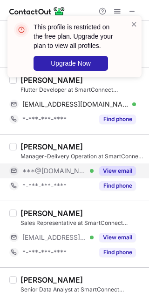
scroll to position [557, 0]
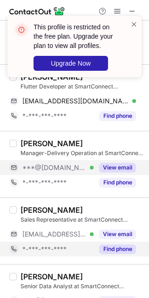
click at [121, 245] on button "Find phone" at bounding box center [117, 249] width 37 height 9
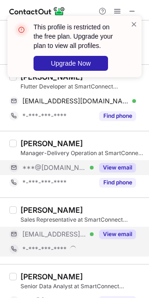
click at [112, 238] on div "View email" at bounding box center [115, 234] width 42 height 15
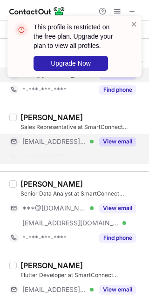
scroll to position [652, 0]
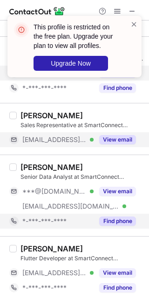
click at [112, 214] on div "Find phone" at bounding box center [115, 221] width 42 height 15
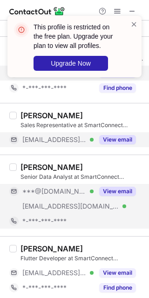
click at [115, 195] on div "View email" at bounding box center [115, 191] width 42 height 15
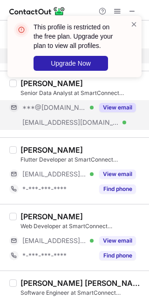
scroll to position [742, 0]
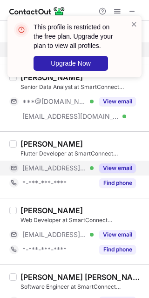
click at [113, 164] on button "View email" at bounding box center [117, 168] width 37 height 9
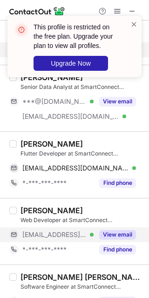
click at [123, 227] on div "View email" at bounding box center [115, 234] width 42 height 15
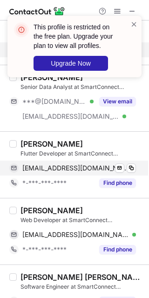
click at [90, 166] on span "sanjayj@smartconnectt.com" at bounding box center [75, 168] width 107 height 8
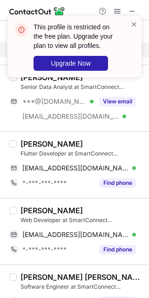
click at [30, 140] on div "Sanjay Jangid" at bounding box center [52, 143] width 62 height 9
copy div "Sanjay"
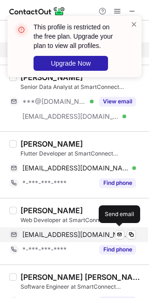
click at [103, 236] on span "atulw@smartconnectt.com" at bounding box center [75, 235] width 107 height 8
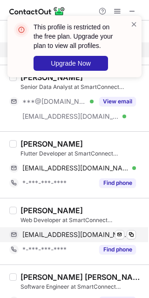
click at [85, 232] on span "atulw@smartconnectt.com" at bounding box center [75, 235] width 107 height 8
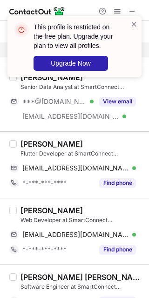
click at [21, 198] on div "Atul Ware Web Developer at SmartConnect Technologies atulw@smartconnectt.com Ve…" at bounding box center [74, 231] width 149 height 67
copy div "Atul"
click at [93, 206] on div "Atul Ware" at bounding box center [82, 210] width 123 height 9
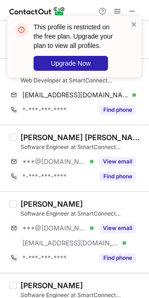
scroll to position [896, 0]
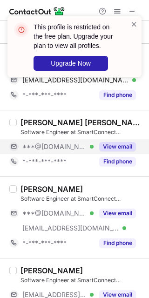
click at [110, 139] on div "View email" at bounding box center [115, 146] width 42 height 15
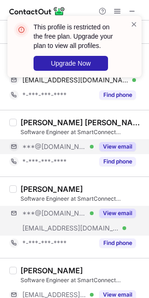
click at [103, 222] on div "***@gmail.com Verified ***@smartconnectt.com Verified View email" at bounding box center [76, 221] width 134 height 30
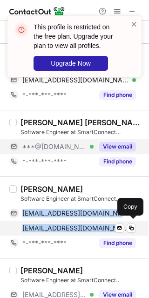
drag, startPoint x: 24, startPoint y: 210, endPoint x: 111, endPoint y: 225, distance: 88.3
click at [111, 225] on div "vaibhavjs1997@gmail.com Verified Send email Copy vaibhavj@smartconnectt.com Ver…" at bounding box center [72, 221] width 127 height 30
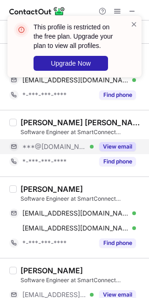
click at [34, 180] on div "VAIBHAV JEUGHALE Software Engineer at SmartConnect Technologies vaibhavjs1997@g…" at bounding box center [74, 218] width 149 height 82
click at [123, 177] on div "VAIBHAV JEUGHALE Software Engineer at SmartConnect Technologies vaibhavjs1997@g…" at bounding box center [74, 218] width 149 height 82
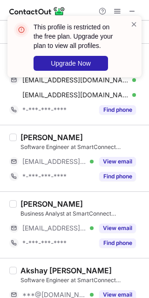
scroll to position [1034, 0]
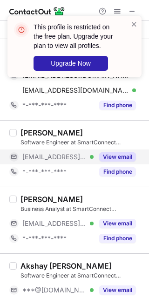
click at [112, 153] on button "View email" at bounding box center [117, 156] width 37 height 9
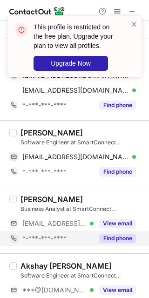
click at [101, 231] on div "Find phone" at bounding box center [115, 238] width 42 height 15
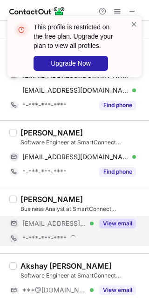
click at [109, 224] on button "View email" at bounding box center [117, 223] width 37 height 9
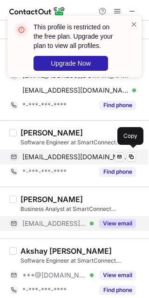
click at [70, 160] on div "prasadg@smartconnectt.com Verified Send email Copy" at bounding box center [72, 157] width 127 height 15
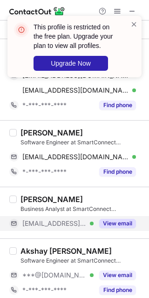
click at [40, 123] on div "Prasad Godase Software Engineer at SmartConnect Technologies prasadg@smartconne…" at bounding box center [74, 153] width 149 height 67
click at [116, 191] on div "Sneha Jadhav Business Analyst at SmartConnect Technologies ***@smartconnectt.co…" at bounding box center [74, 213] width 149 height 52
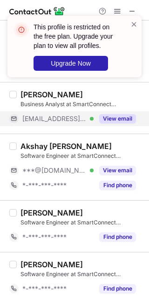
scroll to position [1147, 0]
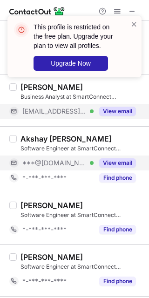
click at [116, 161] on button "View email" at bounding box center [117, 162] width 37 height 9
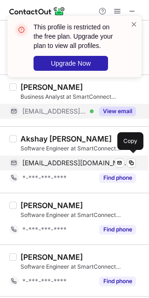
click at [88, 160] on span "akshaysurvesv@gmail.com" at bounding box center [75, 163] width 107 height 8
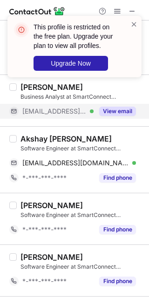
click at [34, 134] on div "Akshay Surve" at bounding box center [66, 138] width 91 height 9
click at [133, 201] on div "Siddiqui Ahtesham" at bounding box center [82, 205] width 123 height 9
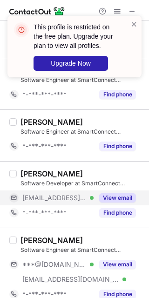
click at [109, 191] on div "View email" at bounding box center [115, 198] width 42 height 15
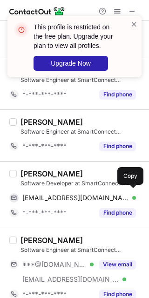
scroll to position [1357, 0]
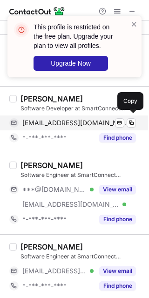
click at [54, 120] on span "utkarshd@smartconnectt.com" at bounding box center [75, 123] width 107 height 8
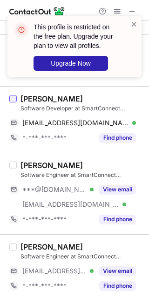
click at [16, 95] on div at bounding box center [12, 98] width 7 height 7
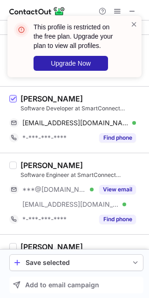
click at [38, 94] on div "Utkarsh Dixit" at bounding box center [52, 98] width 62 height 9
click at [12, 99] on span at bounding box center [12, 99] width 7 height 7
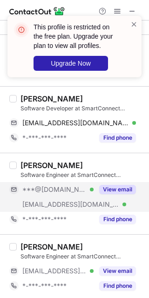
click at [126, 186] on button "View email" at bounding box center [117, 189] width 37 height 9
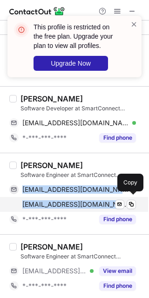
drag, startPoint x: 21, startPoint y: 185, endPoint x: 111, endPoint y: 206, distance: 91.8
click at [111, 206] on div "sahilshelar249@gmail.com Verified Send email Copy adeshs@smartconnectt.com Veri…" at bounding box center [72, 197] width 127 height 30
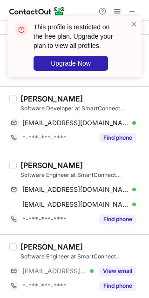
click at [28, 161] on div "Adesh Shelar" at bounding box center [52, 165] width 62 height 9
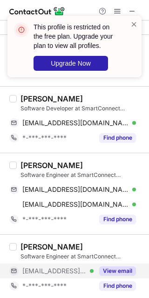
drag, startPoint x: 108, startPoint y: 272, endPoint x: 128, endPoint y: 260, distance: 23.4
click at [128, 264] on div "View email" at bounding box center [115, 271] width 42 height 15
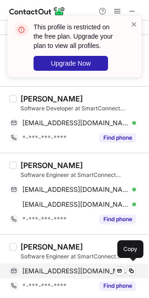
click at [59, 267] on span "shubhamk@smartconnectt.com" at bounding box center [75, 271] width 107 height 8
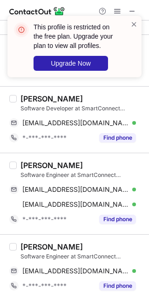
click at [28, 253] on div "Software Engineer at SmartConnect Technologies" at bounding box center [82, 257] width 123 height 8
click at [32, 244] on div "Shubham Kambli" at bounding box center [52, 246] width 62 height 9
click at [92, 255] on div "Software Engineer at SmartConnect Technologies" at bounding box center [82, 257] width 123 height 8
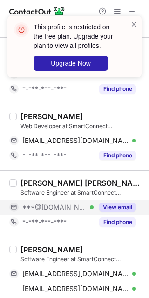
scroll to position [796, 0]
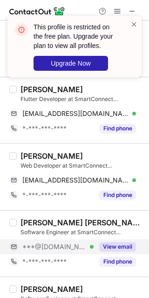
click at [117, 239] on div "View email" at bounding box center [115, 246] width 42 height 15
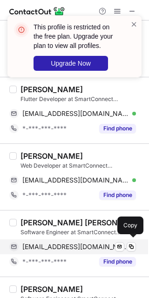
click at [86, 243] on span "pkbarada29@gmail.com" at bounding box center [75, 247] width 107 height 8
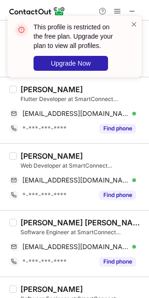
click at [31, 218] on div "Prasanta Kumar Barada" at bounding box center [82, 222] width 123 height 9
click at [76, 141] on div "Sanjay Jangid Flutter Developer at SmartConnect Technologies sanjayj@smartconne…" at bounding box center [74, 110] width 149 height 67
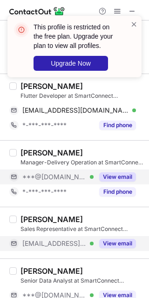
scroll to position [545, 0]
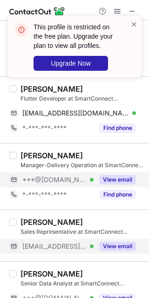
click at [114, 178] on button "View email" at bounding box center [117, 179] width 37 height 9
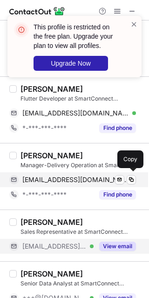
click at [68, 176] on span "smrutimadhavan@gmail.com" at bounding box center [75, 180] width 107 height 8
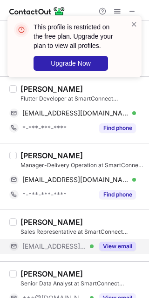
click at [32, 155] on div "Smruti Dabholkar" at bounding box center [52, 155] width 62 height 9
click at [121, 167] on div "Manager-Delivery Operation at SmartConnect Technologies" at bounding box center [82, 165] width 123 height 8
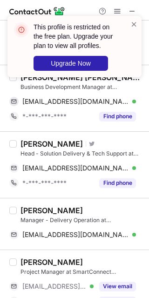
scroll to position [66, 0]
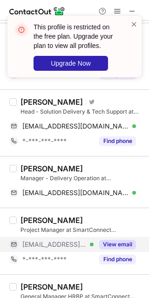
click at [111, 241] on button "View email" at bounding box center [117, 244] width 37 height 9
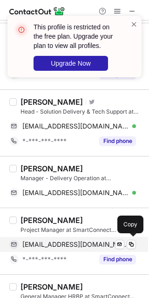
click at [85, 244] on span "prasadt@smartconnectt.com" at bounding box center [75, 244] width 107 height 8
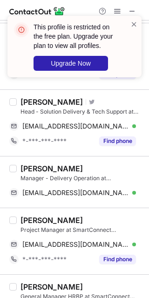
click at [31, 216] on div "Prasad Tawate" at bounding box center [52, 220] width 62 height 9
click at [125, 25] on div "This profile is restricted on the free plan. Upgrade your plan to view all prof…" at bounding box center [81, 46] width 94 height 48
click at [132, 24] on span at bounding box center [133, 24] width 7 height 9
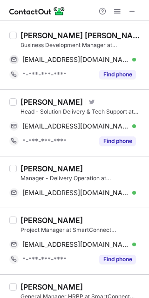
click at [134, 13] on span at bounding box center [132, 10] width 7 height 7
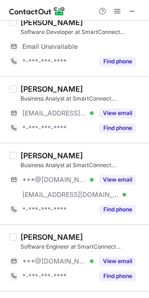
scroll to position [168, 0]
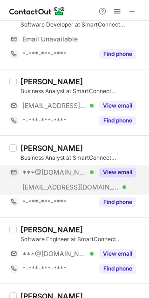
click at [108, 166] on div "View email" at bounding box center [115, 172] width 42 height 15
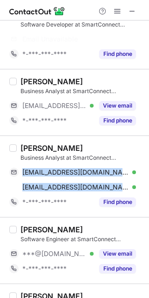
drag, startPoint x: 19, startPoint y: 173, endPoint x: 137, endPoint y: 187, distance: 119.6
click at [137, 187] on div "[PERSON_NAME] Business Analyst at SmartConnect Technologies [EMAIL_ADDRESS][DOM…" at bounding box center [74, 177] width 149 height 82
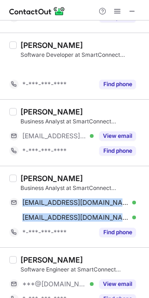
copy div "[EMAIL_ADDRESS][DOMAIN_NAME] Verified Send email Copy [EMAIL_ADDRESS][DOMAIN_NA…"
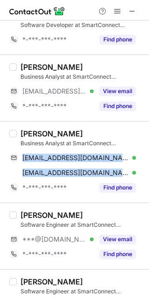
click at [25, 129] on div "sakshi gole" at bounding box center [52, 133] width 62 height 9
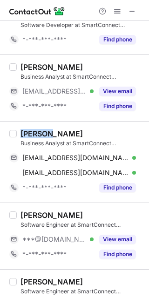
click at [25, 129] on div "sakshi gole" at bounding box center [52, 133] width 62 height 9
copy div "sakshi"
click at [102, 224] on div "Software Engineer at SmartConnect Technologies" at bounding box center [82, 225] width 123 height 8
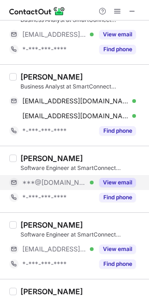
scroll to position [195, 0]
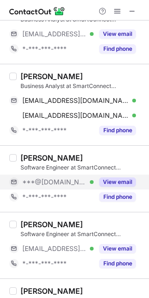
click at [116, 186] on div "View email" at bounding box center [115, 182] width 42 height 15
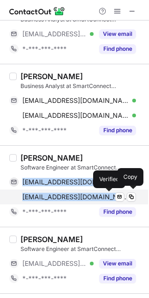
drag, startPoint x: 23, startPoint y: 178, endPoint x: 109, endPoint y: 195, distance: 87.7
click at [109, 195] on div "cekta37@gmail.com Verified Send email Copy ektac@smartconnectt.com Verified Sen…" at bounding box center [72, 190] width 127 height 30
copy div "cekta37@gmail.com Verified Send email Copy ektac@smartconnectt.com"
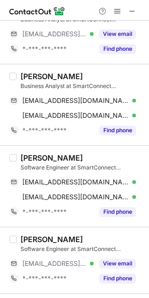
click at [12, 165] on label at bounding box center [12, 186] width 7 height 66
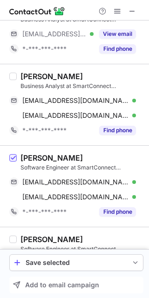
click at [31, 152] on div "Ekta Chauhan Software Engineer at SmartConnect Technologies cekta37@gmail.com V…" at bounding box center [74, 186] width 149 height 82
copy div "Ekta"
click at [13, 157] on span at bounding box center [12, 158] width 7 height 7
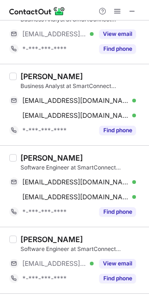
click at [65, 158] on div "Ekta Chauhan" at bounding box center [52, 157] width 62 height 9
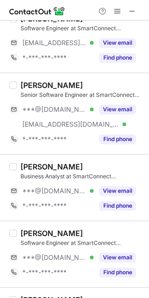
scroll to position [418, 0]
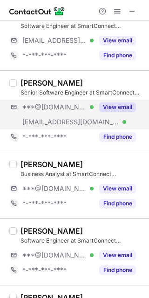
click at [99, 116] on div "***@[DOMAIN_NAME] Verified [EMAIL_ADDRESS][DOMAIN_NAME] Verified View email" at bounding box center [76, 115] width 134 height 30
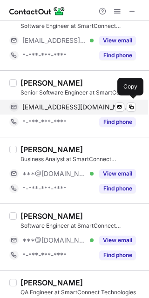
click at [75, 106] on span "sonalikedar144@gmail.com" at bounding box center [75, 107] width 107 height 8
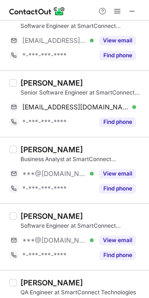
click at [31, 75] on div "Sonali Kedar Senior Software Engineer at SmartConnect Technologies sonalikedar1…" at bounding box center [74, 103] width 149 height 67
copy div "Sonali"
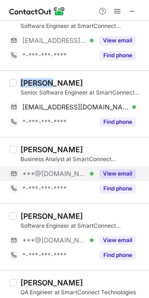
click at [120, 169] on button "View email" at bounding box center [117, 173] width 37 height 9
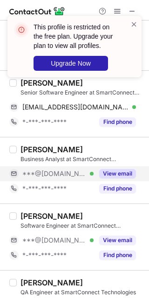
click at [62, 167] on div "***@[DOMAIN_NAME] Verified" at bounding box center [51, 173] width 84 height 15
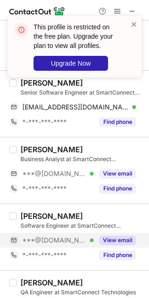
click at [113, 237] on button "View email" at bounding box center [117, 240] width 37 height 9
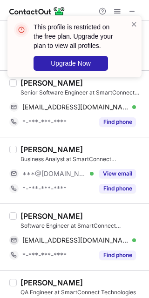
scroll to position [453, 0]
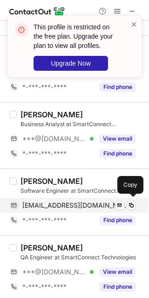
click at [63, 202] on span "shaikhsohail0210@gmail.com" at bounding box center [75, 205] width 107 height 8
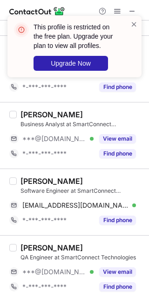
click at [33, 171] on div "Sohail Shaikh Software Engineer at SmartConnect Technologies shaikhsohail0210@g…" at bounding box center [74, 202] width 149 height 67
copy div "Sohail"
click at [105, 253] on div "QA Engineer at SmartConnect Technologies" at bounding box center [82, 257] width 123 height 8
click at [109, 262] on div "Sangramsing girase QA Engineer at SmartConnect Technologies ***@gmail.com Verif…" at bounding box center [80, 268] width 127 height 51
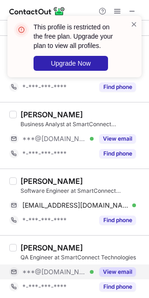
click at [109, 267] on button "View email" at bounding box center [117, 271] width 37 height 9
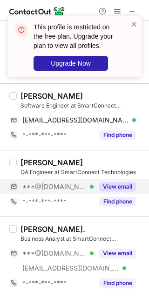
scroll to position [544, 0]
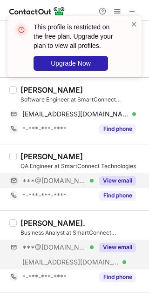
click at [107, 253] on div "***@[DOMAIN_NAME] Verified [EMAIL_ADDRESS][DOMAIN_NAME] Verified View email" at bounding box center [76, 255] width 134 height 30
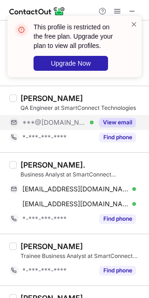
scroll to position [603, 0]
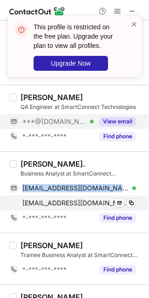
drag, startPoint x: 21, startPoint y: 185, endPoint x: 137, endPoint y: 201, distance: 117.6
click at [136, 201] on div "patilprathamesh202@gmail.com Verified Send email Copy prathameshp@smartconnectt…" at bounding box center [72, 196] width 127 height 30
copy div "patilprathamesh202@gmail.com Verified Send email Copy"
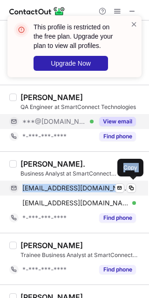
click at [83, 189] on span "patilprathamesh202@gmail.com" at bounding box center [75, 188] width 107 height 8
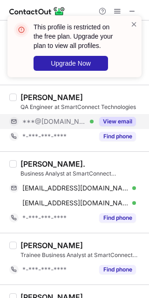
click at [63, 163] on div "Prathamesh Patil." at bounding box center [53, 163] width 65 height 9
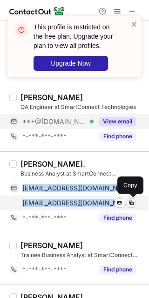
drag, startPoint x: 20, startPoint y: 187, endPoint x: 129, endPoint y: 198, distance: 109.6
click at [129, 198] on div "patilprathamesh202@gmail.com Verified Send email Copy prathameshp@smartconnectt…" at bounding box center [72, 196] width 127 height 30
copy div "patilprathamesh202@gmail.com Verified Send email Copy prathameshp@smartconnectt…"
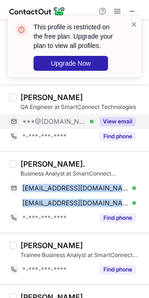
click at [30, 161] on div "Prathamesh Patil." at bounding box center [53, 163] width 65 height 9
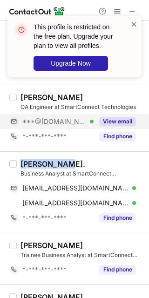
click at [30, 161] on div "Prathamesh Patil." at bounding box center [53, 163] width 65 height 9
copy div "Prathamesh"
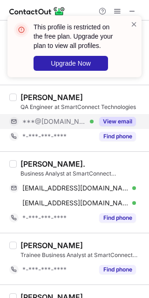
click at [98, 159] on div "Prathamesh Patil." at bounding box center [82, 163] width 123 height 9
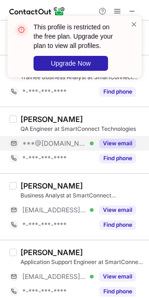
scroll to position [782, 0]
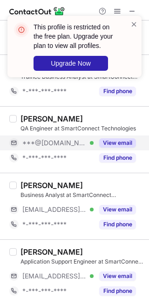
click at [109, 147] on div "View email" at bounding box center [115, 143] width 42 height 15
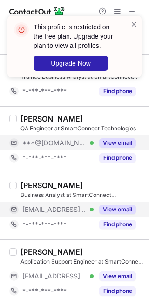
click at [114, 205] on button "View email" at bounding box center [117, 209] width 37 height 9
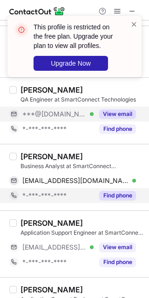
scroll to position [814, 0]
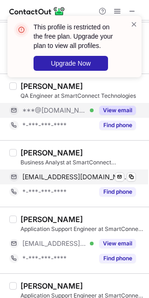
click at [99, 176] on span "amulyas@smartconnectt.com" at bounding box center [75, 177] width 107 height 8
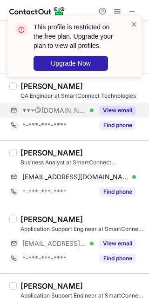
click at [21, 152] on div "Amulya Singh" at bounding box center [52, 152] width 62 height 9
copy div "Amulya"
click at [108, 207] on div "Nitesh Patil Application Support Engineer at SmartConnect Technologies ***@smar…" at bounding box center [74, 240] width 149 height 67
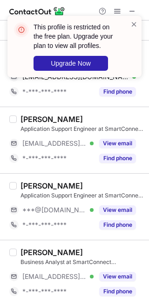
scroll to position [918, 0]
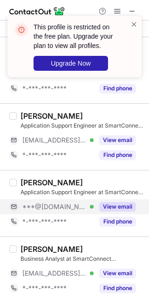
click at [105, 199] on div "View email" at bounding box center [115, 206] width 42 height 15
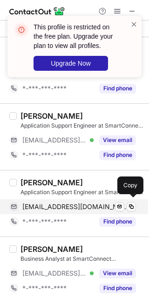
click at [71, 203] on span "kshitijayamger@gmail.com" at bounding box center [75, 207] width 107 height 8
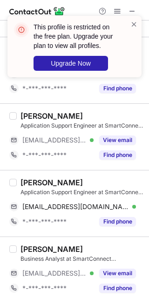
click at [36, 181] on div "Kshitija Yamgar" at bounding box center [52, 182] width 62 height 9
click at [118, 185] on div "Kshitija Yamgar Application Support Engineer at SmartConnect Technologies" at bounding box center [82, 187] width 123 height 19
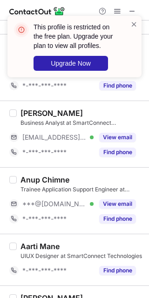
scroll to position [1121, 0]
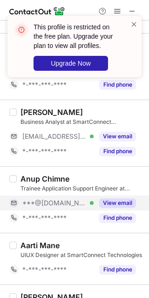
click at [112, 198] on button "View email" at bounding box center [117, 202] width 37 height 9
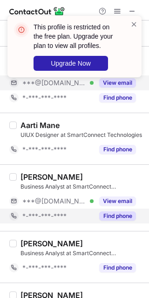
scroll to position [1243, 0]
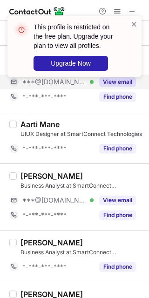
click at [107, 188] on div "Akshit Nagariya Business Analyst at SmartConnect Technologies ***@gmail.com Ver…" at bounding box center [80, 196] width 127 height 51
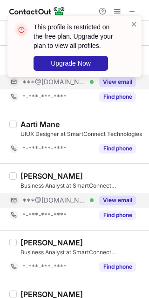
click at [111, 193] on div "View email" at bounding box center [115, 200] width 42 height 15
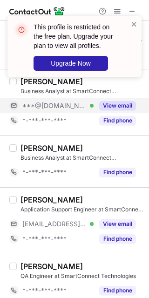
scroll to position [1342, 0]
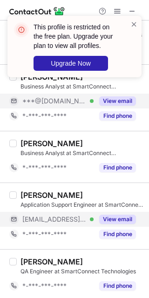
click at [112, 223] on div "View email" at bounding box center [115, 219] width 42 height 15
click at [134, 20] on span at bounding box center [133, 24] width 7 height 9
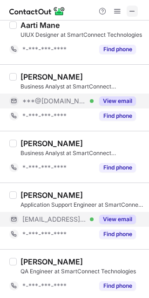
click at [135, 9] on span at bounding box center [132, 10] width 7 height 7
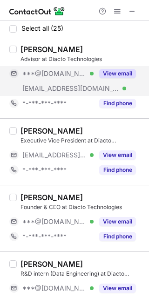
click at [119, 78] on div "View email" at bounding box center [115, 73] width 42 height 15
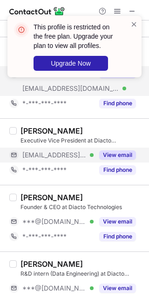
click at [114, 158] on button "View email" at bounding box center [117, 154] width 37 height 9
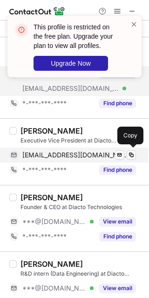
click at [78, 155] on span "[EMAIL_ADDRESS][DOMAIN_NAME]" at bounding box center [75, 155] width 107 height 8
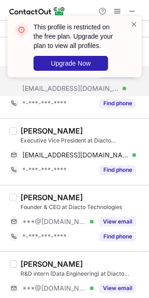
click at [33, 126] on div "[PERSON_NAME]" at bounding box center [52, 130] width 62 height 9
copy div "Mahesh"
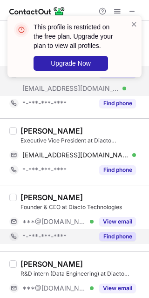
click at [98, 240] on div "Find phone" at bounding box center [115, 236] width 42 height 15
click at [106, 236] on div "*-***-***-****" at bounding box center [79, 236] width 114 height 8
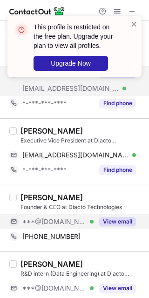
click at [119, 225] on button "View email" at bounding box center [117, 221] width 37 height 9
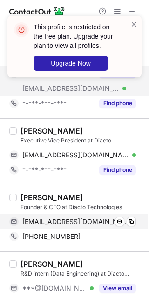
click at [83, 228] on div "[EMAIL_ADDRESS][DOMAIN_NAME] Verified Send email Copy" at bounding box center [72, 221] width 127 height 15
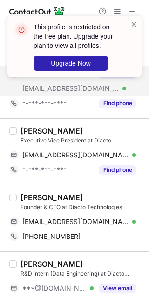
click at [33, 194] on div "[PERSON_NAME]" at bounding box center [52, 197] width 62 height 9
copy div "[PERSON_NAME]"
click at [96, 252] on div "[PERSON_NAME] R&D intern (Data Engineering) at Diacto Technologies ***@[DOMAIN_…" at bounding box center [74, 293] width 149 height 82
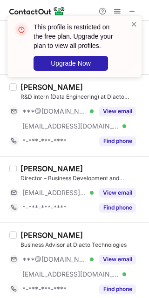
scroll to position [178, 0]
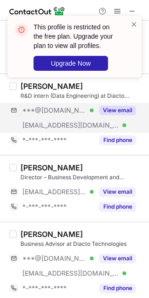
click at [109, 121] on div "***@[DOMAIN_NAME] Verified [EMAIL_ADDRESS][DOMAIN_NAME] Verified View email" at bounding box center [76, 118] width 134 height 30
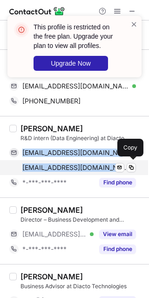
drag, startPoint x: 18, startPoint y: 146, endPoint x: 109, endPoint y: 169, distance: 94.0
click at [109, 169] on div "[EMAIL_ADDRESS][DOMAIN_NAME] Verified Send email Copy [EMAIL_ADDRESS][DOMAIN_NA…" at bounding box center [72, 160] width 127 height 30
copy div "[EMAIL_ADDRESS][DOMAIN_NAME] Verified Send email Copy [EMAIL_ADDRESS][DOMAIN_NA…"
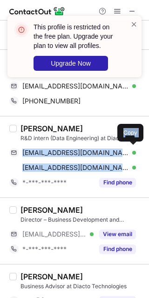
click at [19, 137] on div "[PERSON_NAME] R&D intern (Data Engineering) at Diacto Technologies [EMAIL_ADDRE…" at bounding box center [80, 157] width 127 height 66
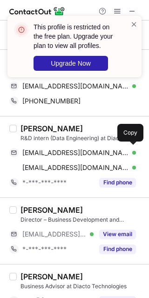
click at [33, 116] on div "[PERSON_NAME] R&D intern (Data Engineering) at Diacto Technologies [EMAIL_ADDRE…" at bounding box center [74, 157] width 149 height 82
copy div "Anurag"
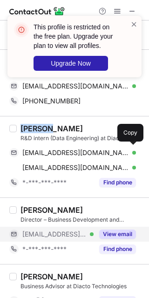
click at [104, 233] on button "View email" at bounding box center [117, 234] width 37 height 9
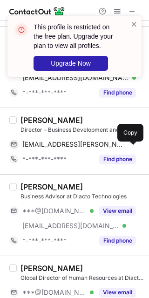
scroll to position [226, 0]
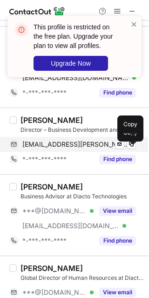
click at [65, 142] on span "[EMAIL_ADDRESS][PERSON_NAME][DOMAIN_NAME]" at bounding box center [75, 144] width 107 height 8
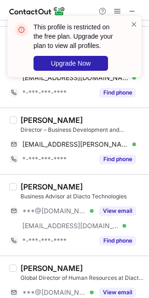
click at [33, 112] on div "[PERSON_NAME] Director – Business Development and Customer Success at Diacto Te…" at bounding box center [74, 141] width 149 height 67
copy div "Mohit"
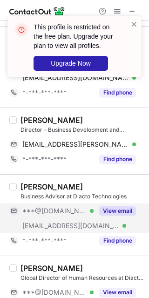
click at [130, 204] on div "View email" at bounding box center [115, 211] width 42 height 15
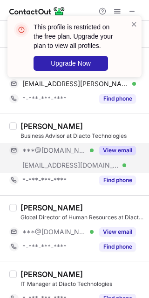
scroll to position [287, 0]
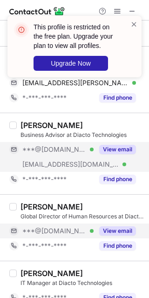
click at [109, 226] on button "View email" at bounding box center [117, 230] width 37 height 9
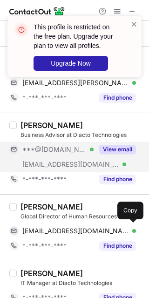
scroll to position [329, 0]
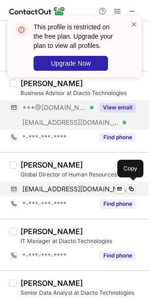
click at [74, 192] on span "[EMAIL_ADDRESS][DOMAIN_NAME]" at bounding box center [75, 189] width 107 height 8
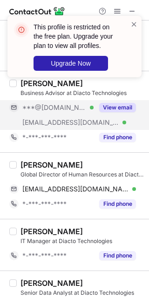
click at [21, 165] on div "[PERSON_NAME]" at bounding box center [52, 164] width 62 height 9
copy div "[PERSON_NAME]"
